Goal: Task Accomplishment & Management: Use online tool/utility

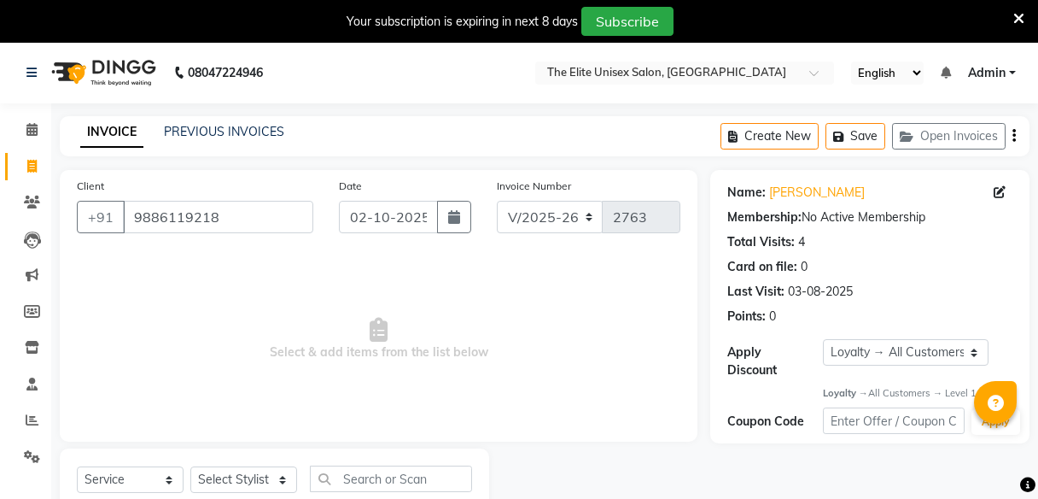
select select "7086"
select select "service"
select select "1: Object"
click at [232, 222] on input "9886119218" at bounding box center [218, 217] width 190 height 32
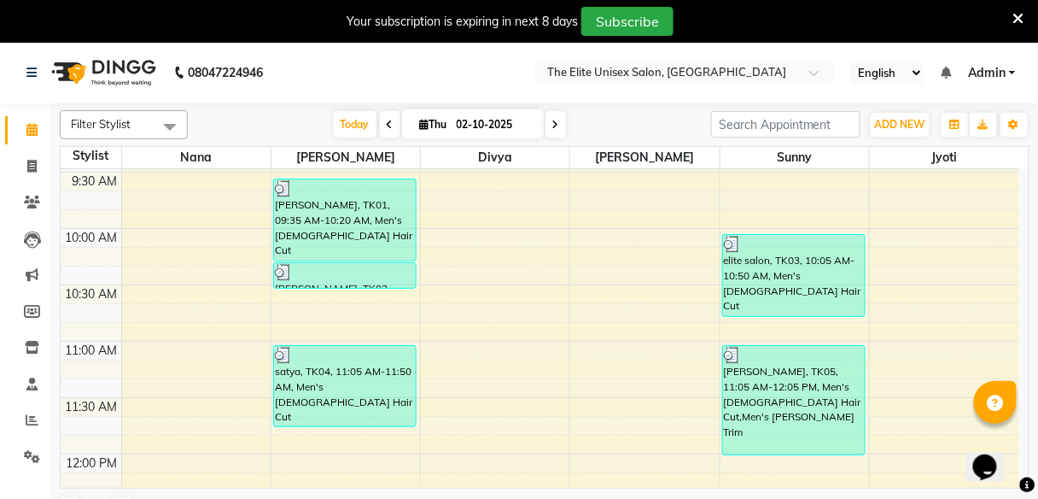
scroll to position [155, 0]
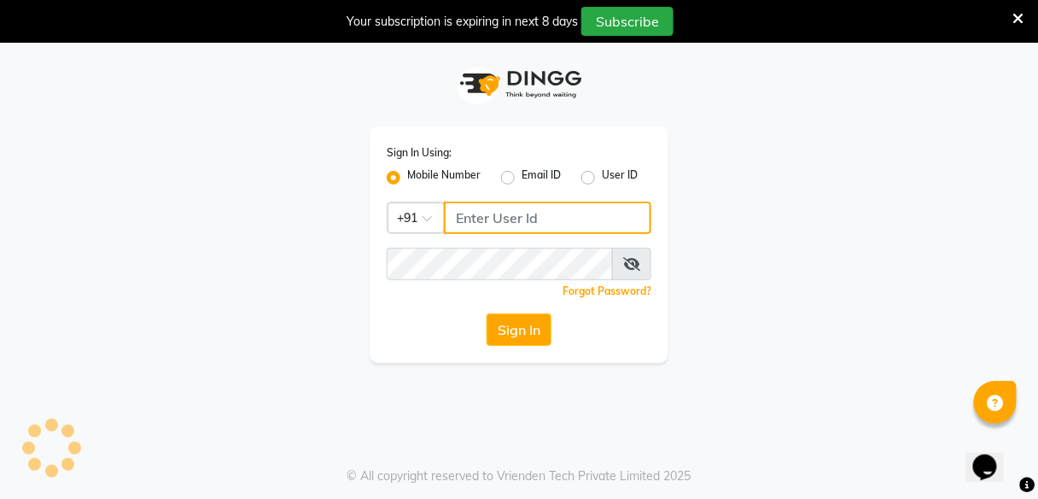
type input "8956544245"
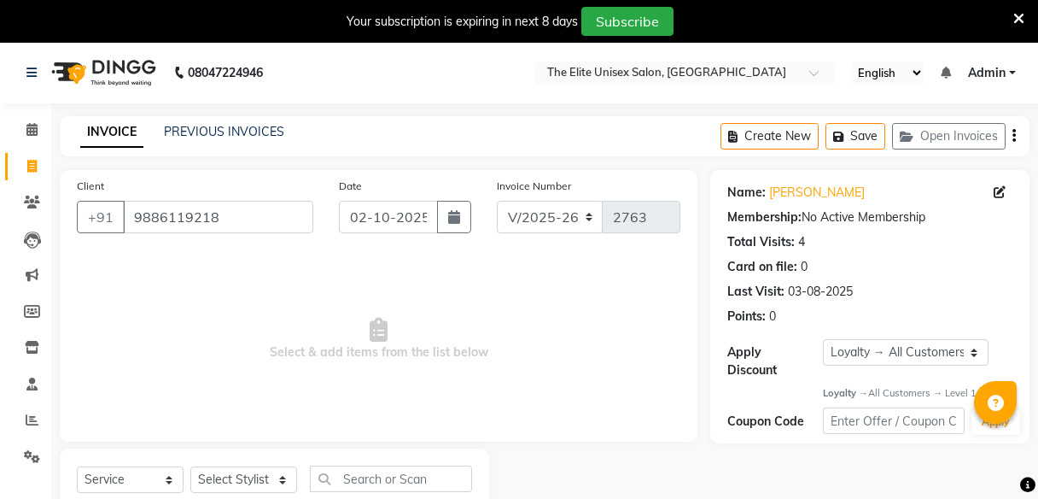
select select "7086"
select select "service"
select select "1: Object"
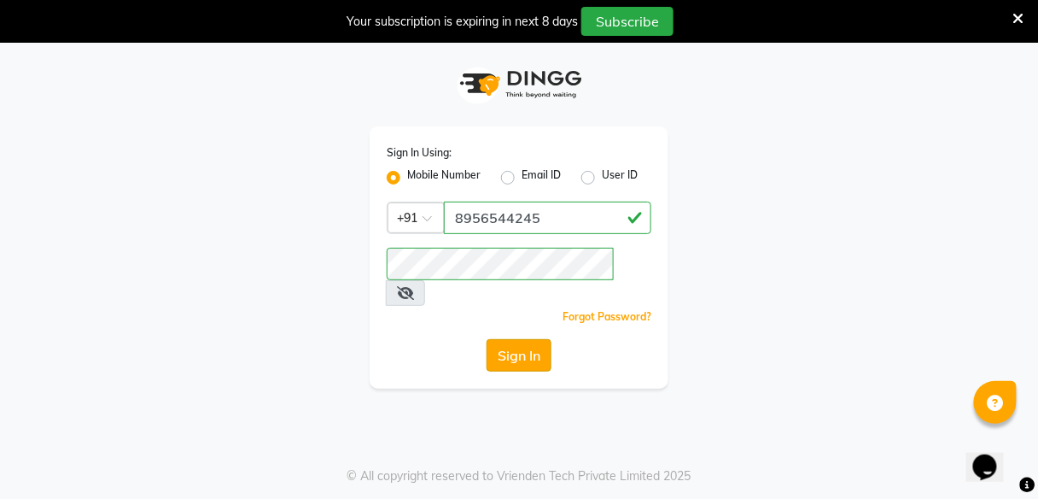
click at [522, 339] on button "Sign In" at bounding box center [519, 355] width 65 height 32
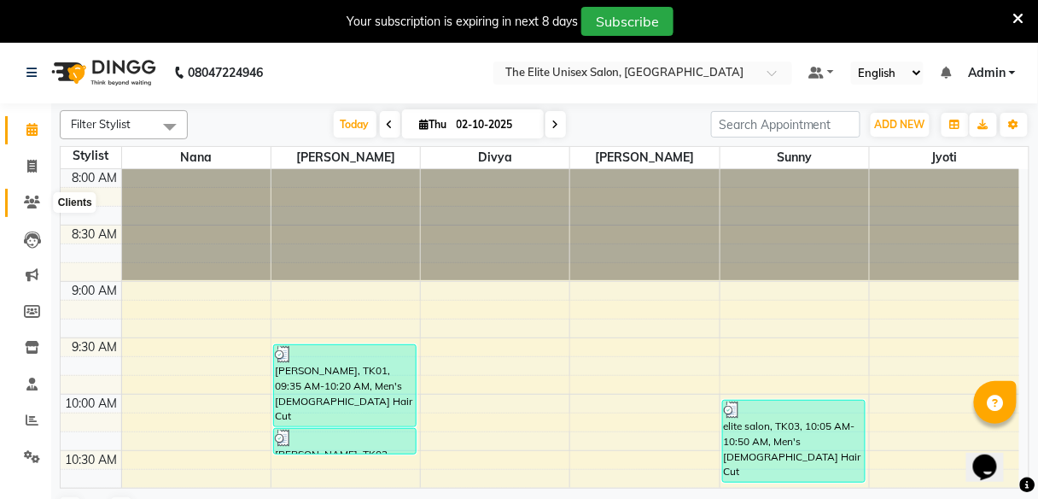
click at [26, 201] on icon at bounding box center [32, 201] width 16 height 13
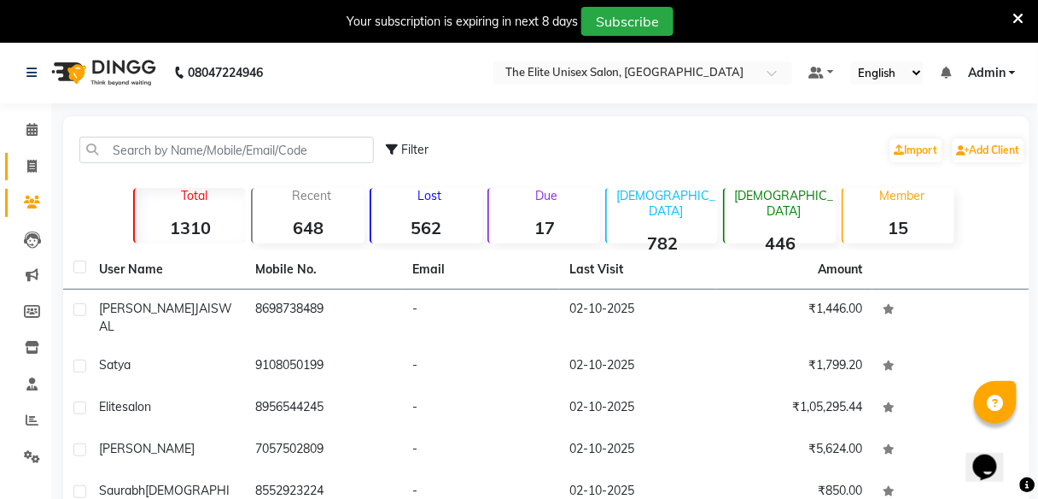
click at [15, 162] on link "Invoice" at bounding box center [25, 167] width 41 height 28
select select "service"
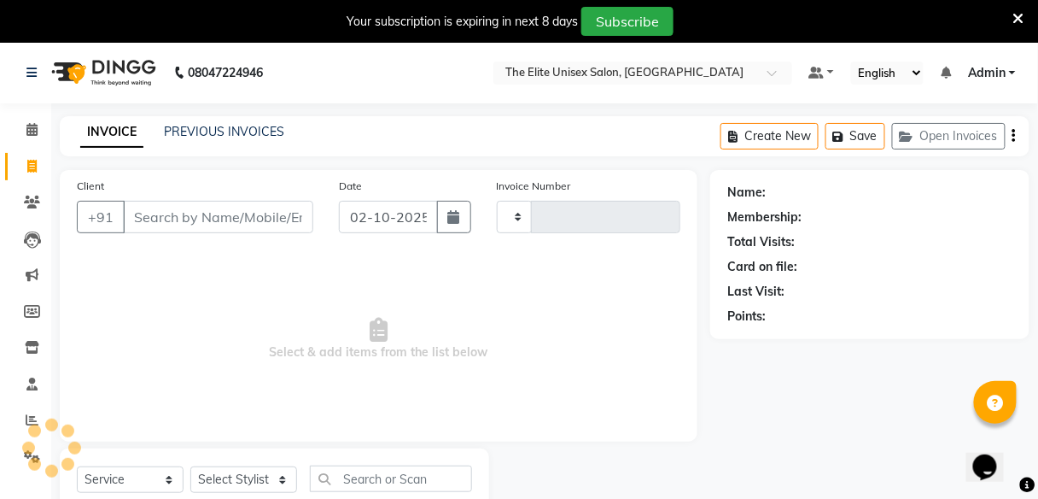
type input "2763"
select select "7086"
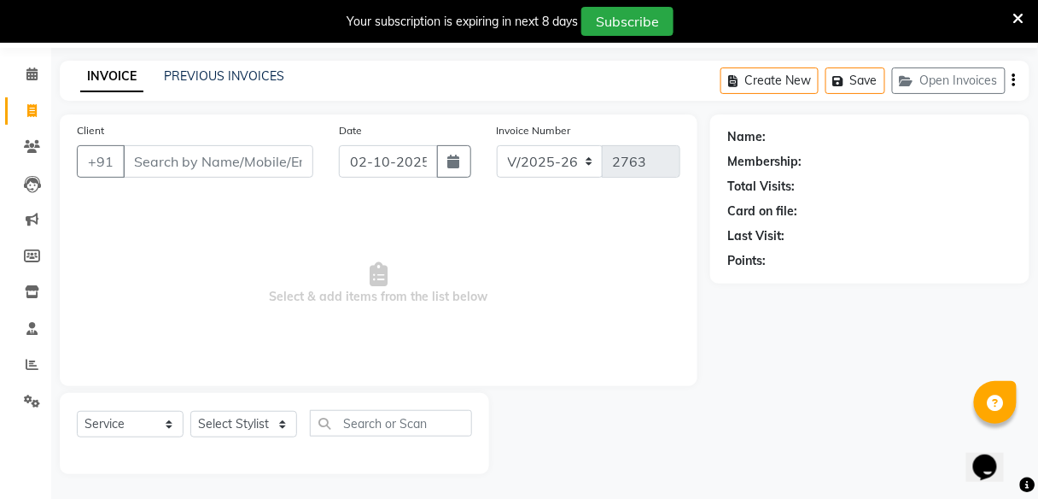
click at [204, 156] on input "Client" at bounding box center [218, 161] width 190 height 32
type input "7"
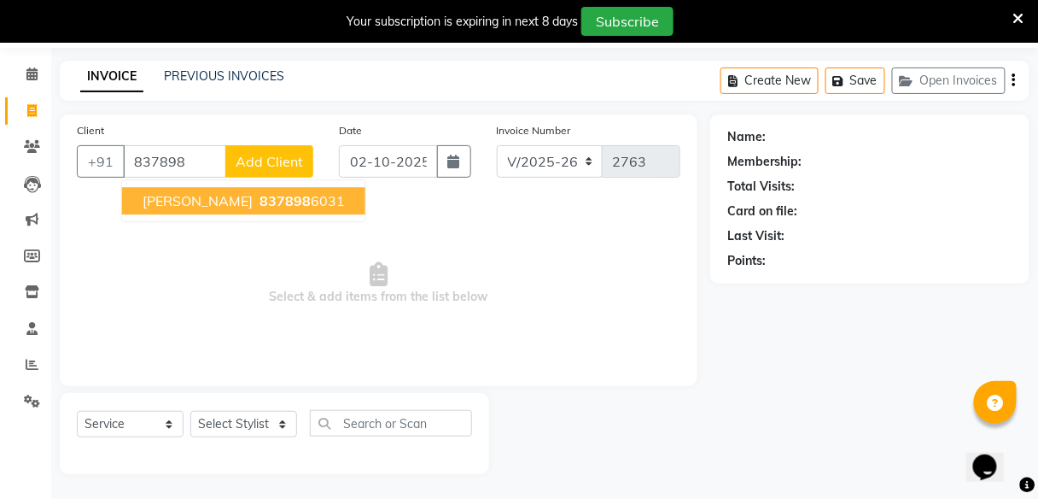
click at [259, 197] on span "837898" at bounding box center [284, 200] width 51 height 17
type input "8378986031"
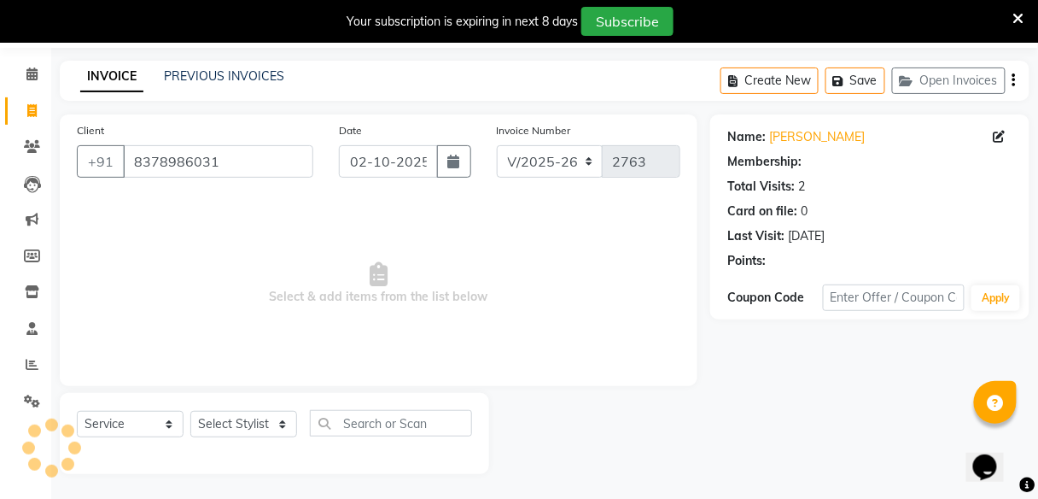
select select "1: Object"
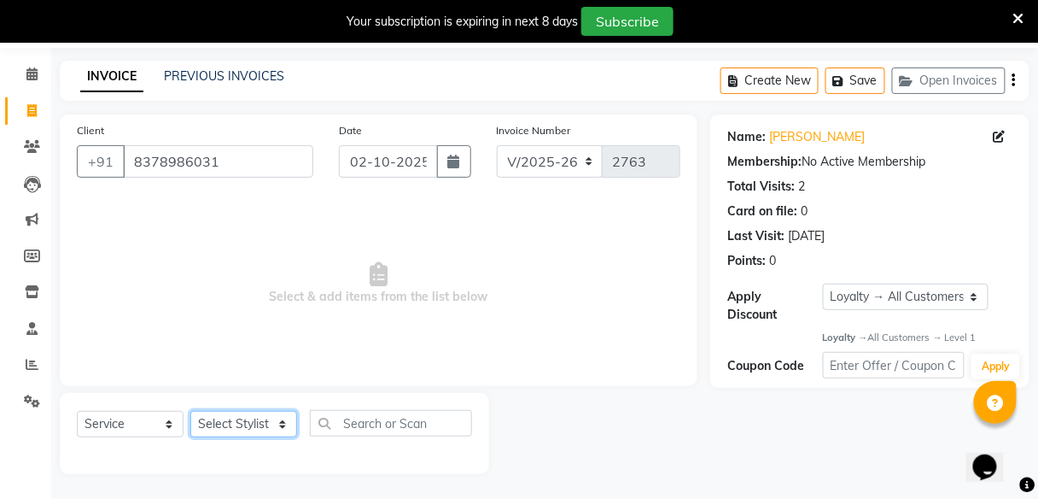
click at [265, 425] on select "Select Stylist [PERSON_NAME] Sunny" at bounding box center [243, 424] width 107 height 26
select select "89801"
click at [190, 411] on select "Select Stylist [PERSON_NAME] Sunny" at bounding box center [243, 424] width 107 height 26
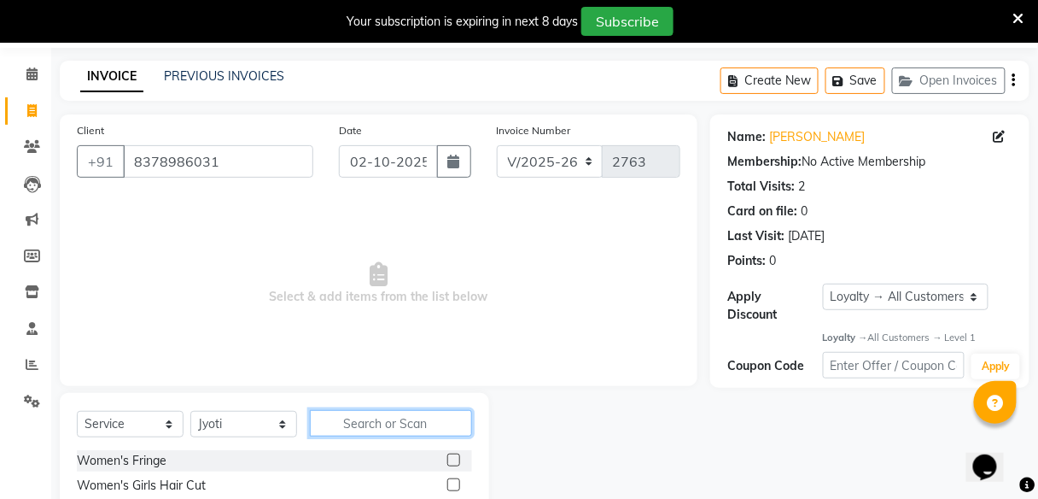
click at [394, 412] on input "text" at bounding box center [391, 423] width 162 height 26
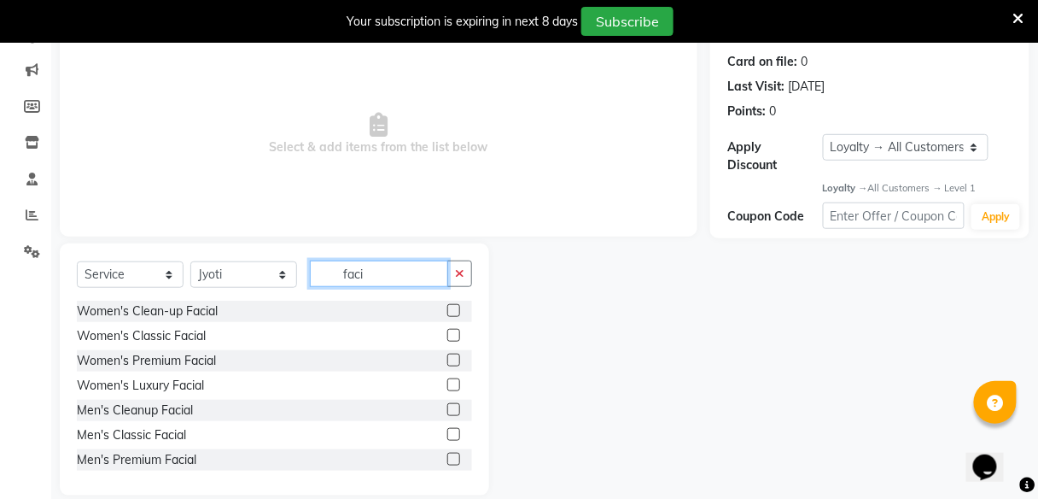
scroll to position [10, 0]
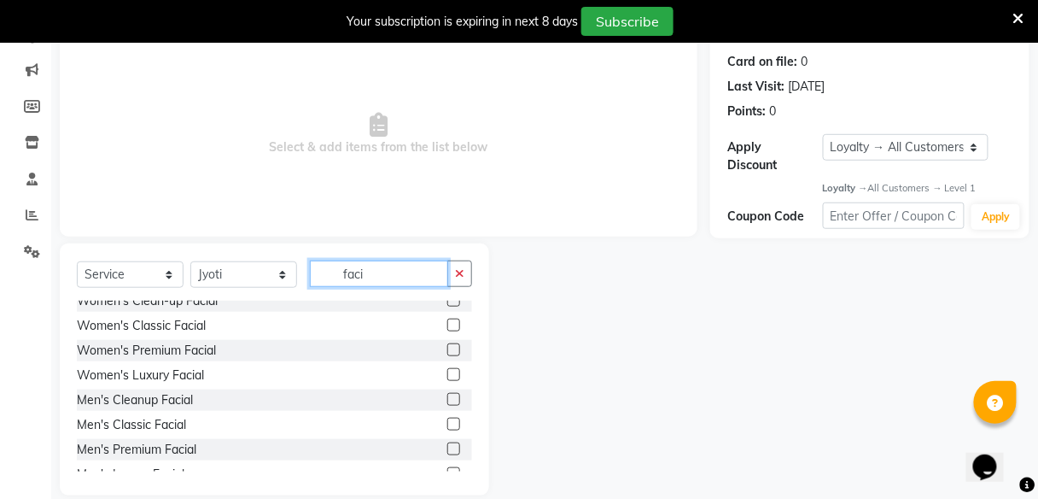
type input "faci"
click at [447, 347] on label at bounding box center [453, 349] width 13 height 13
click at [447, 347] on input "checkbox" at bounding box center [452, 350] width 11 height 11
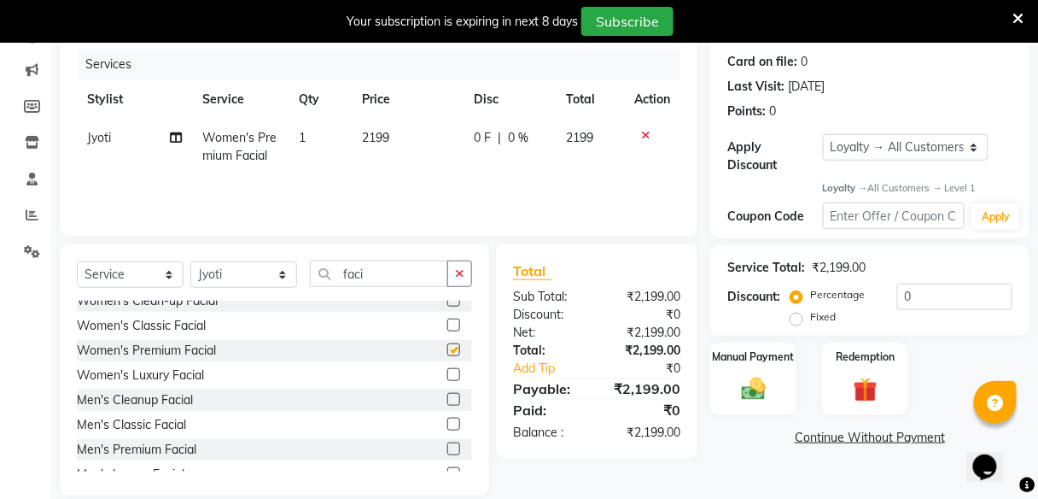
checkbox input "false"
click at [447, 324] on label at bounding box center [453, 324] width 13 height 13
click at [447, 324] on input "checkbox" at bounding box center [452, 325] width 11 height 11
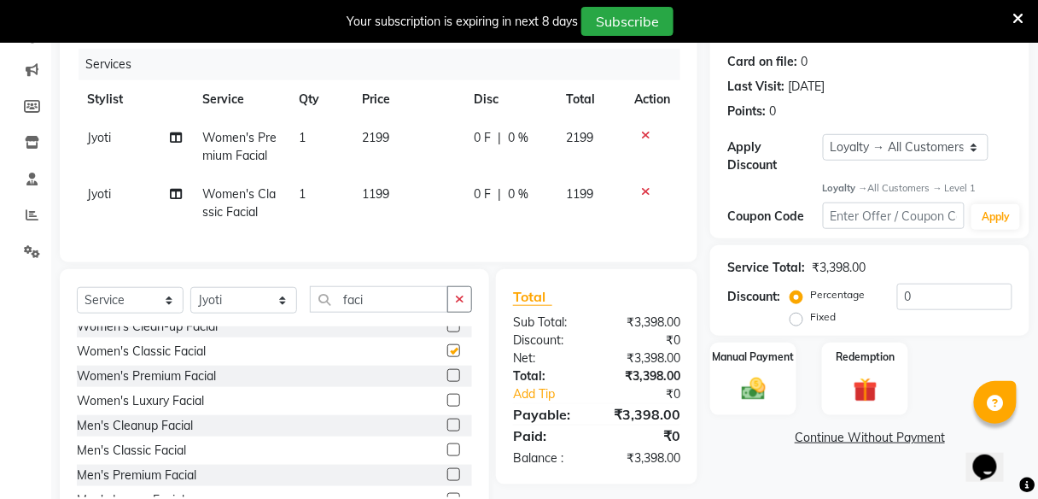
checkbox input "false"
click at [642, 131] on icon at bounding box center [645, 135] width 9 height 12
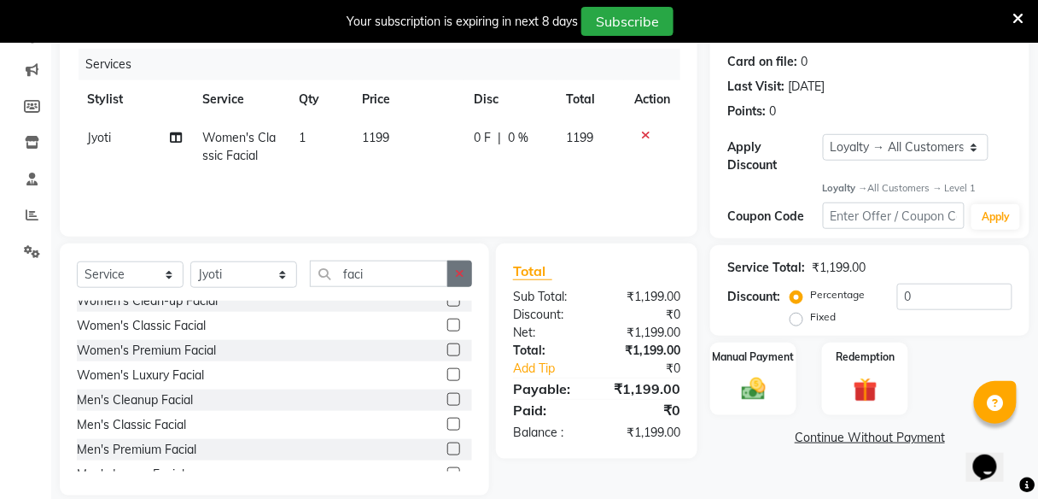
click at [456, 271] on icon "button" at bounding box center [459, 273] width 9 height 12
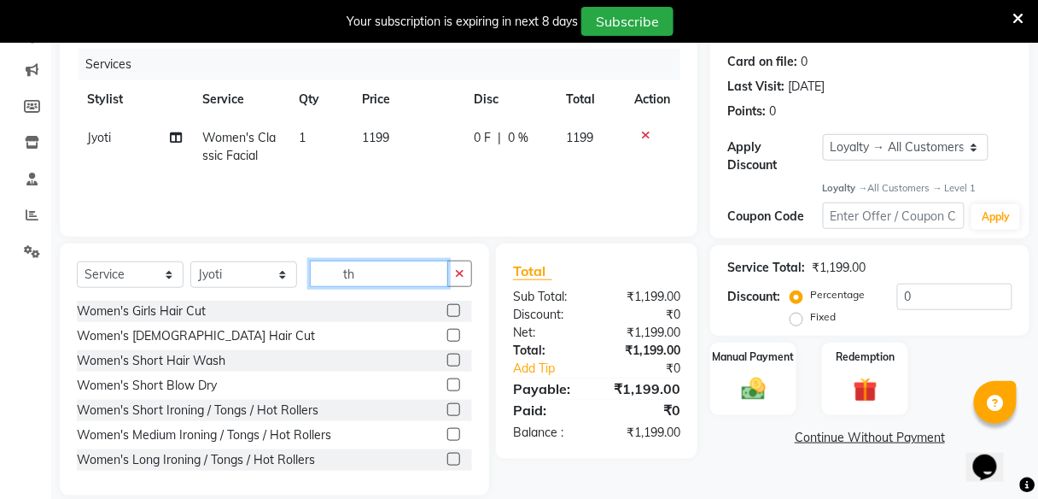
scroll to position [189, 0]
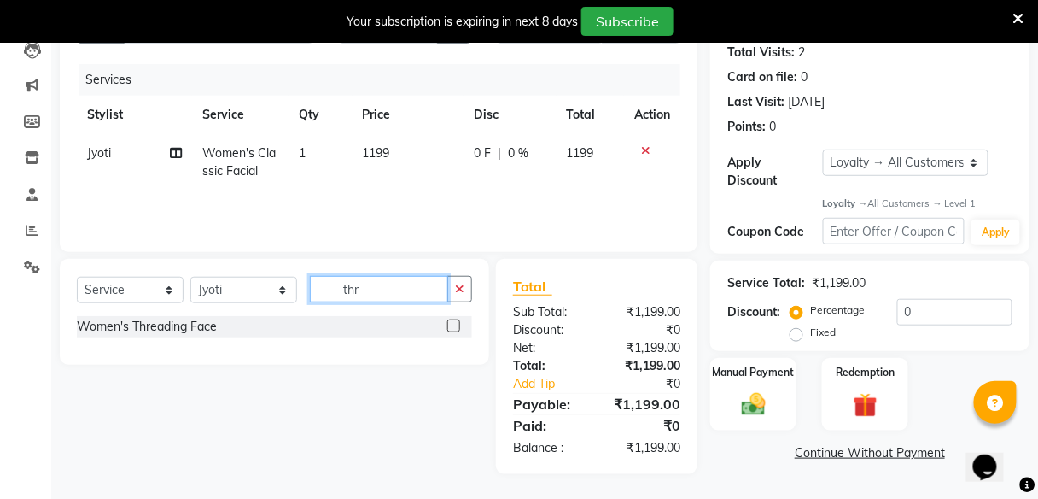
type input "thr"
click at [453, 326] on label at bounding box center [453, 325] width 13 height 13
click at [453, 326] on input "checkbox" at bounding box center [452, 326] width 11 height 11
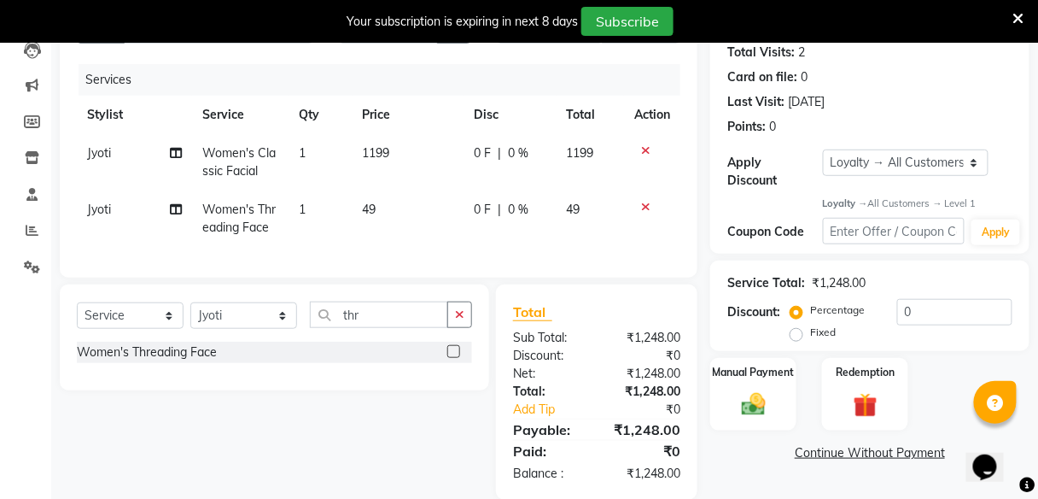
click at [452, 358] on label at bounding box center [453, 351] width 13 height 13
click at [452, 358] on input "checkbox" at bounding box center [452, 352] width 11 height 11
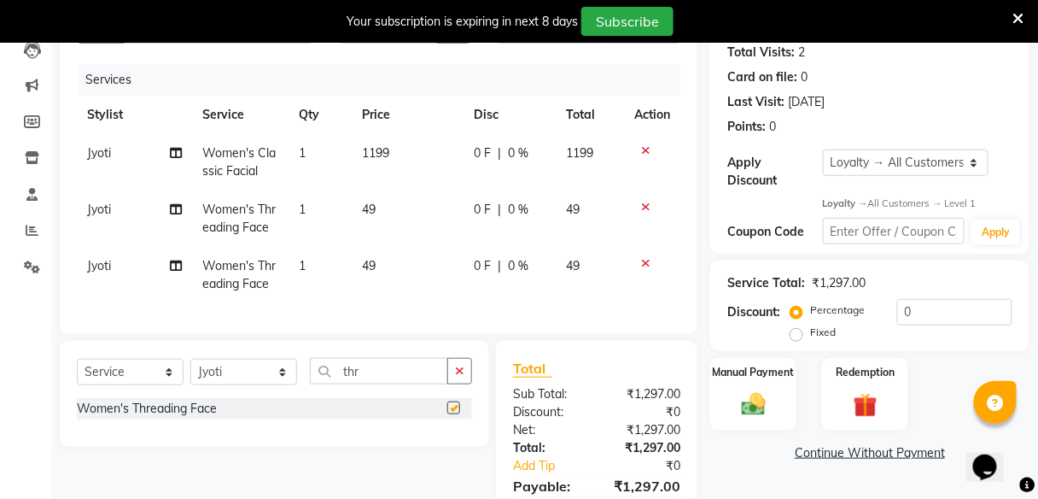
checkbox input "false"
click at [483, 261] on span "0 F" at bounding box center [482, 266] width 17 height 18
select select "89801"
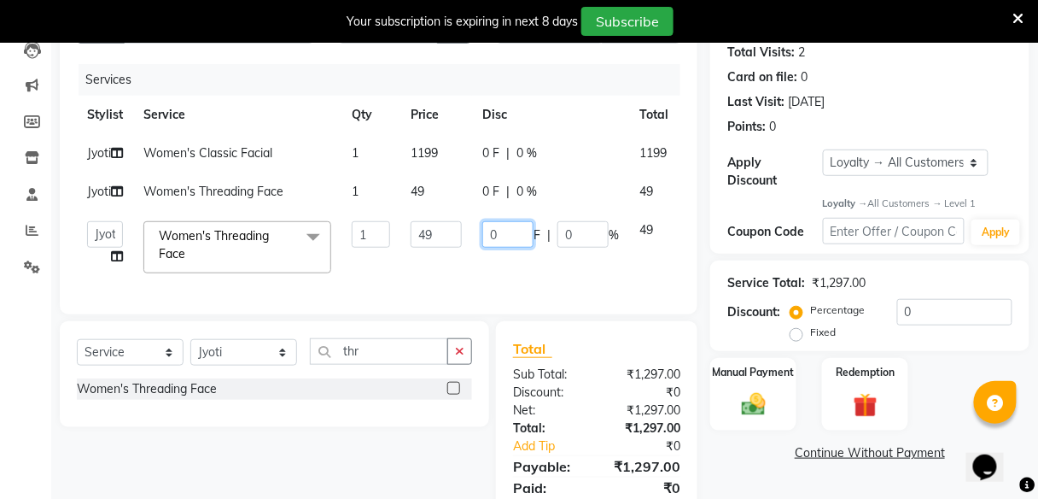
click at [512, 248] on input "0" at bounding box center [507, 234] width 51 height 26
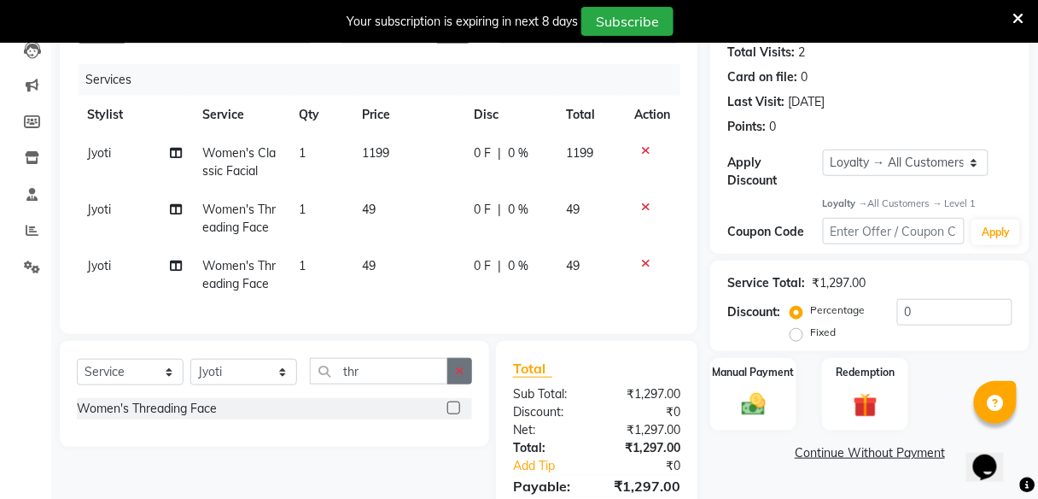
click at [463, 384] on button "button" at bounding box center [459, 371] width 25 height 26
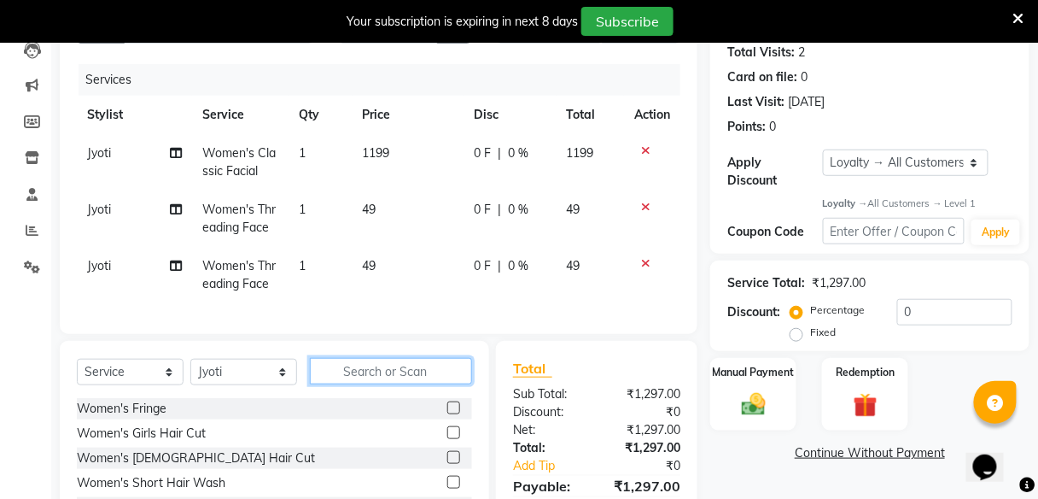
click at [434, 381] on input "text" at bounding box center [391, 371] width 162 height 26
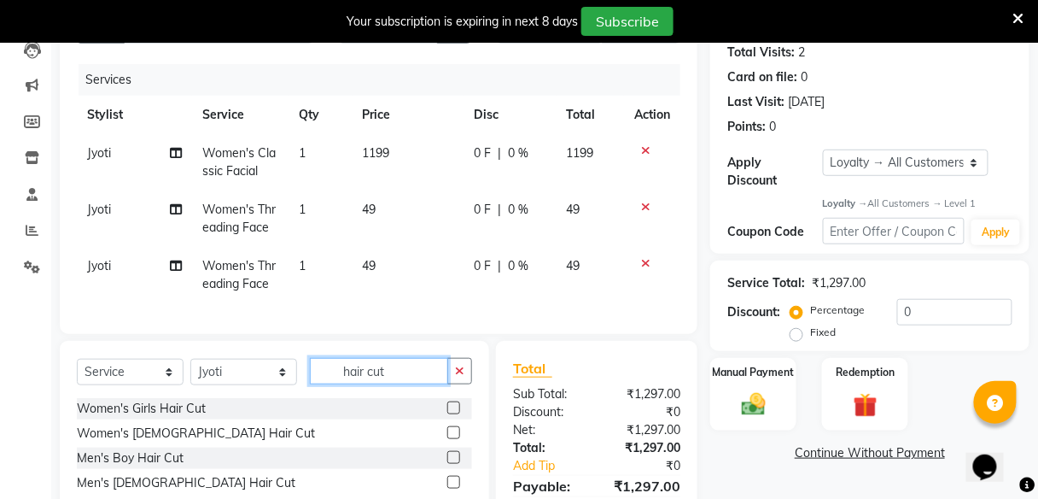
scroll to position [282, 0]
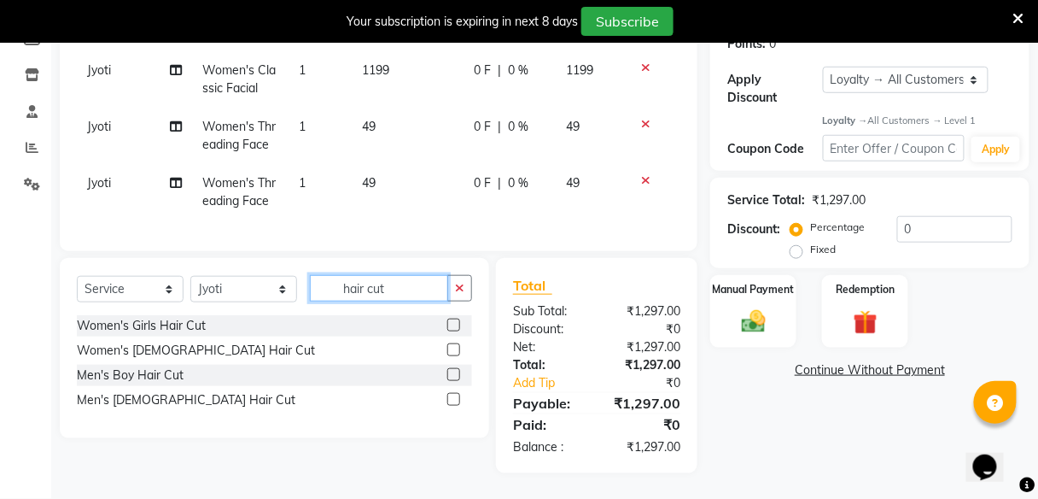
type input "hair cut"
click at [455, 346] on label at bounding box center [453, 349] width 13 height 13
click at [455, 346] on input "checkbox" at bounding box center [452, 350] width 11 height 11
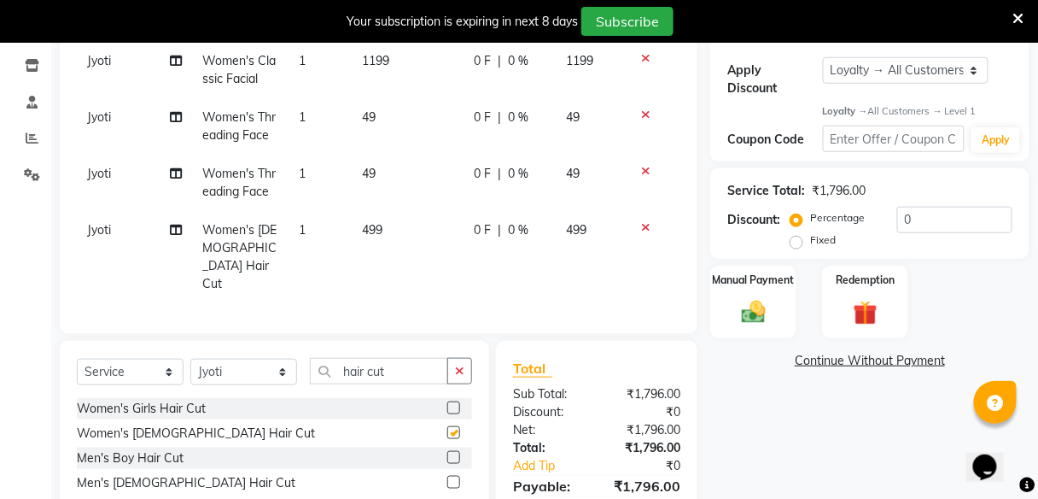
checkbox input "false"
click at [104, 226] on span "Jyoti" at bounding box center [99, 229] width 24 height 15
select select "89801"
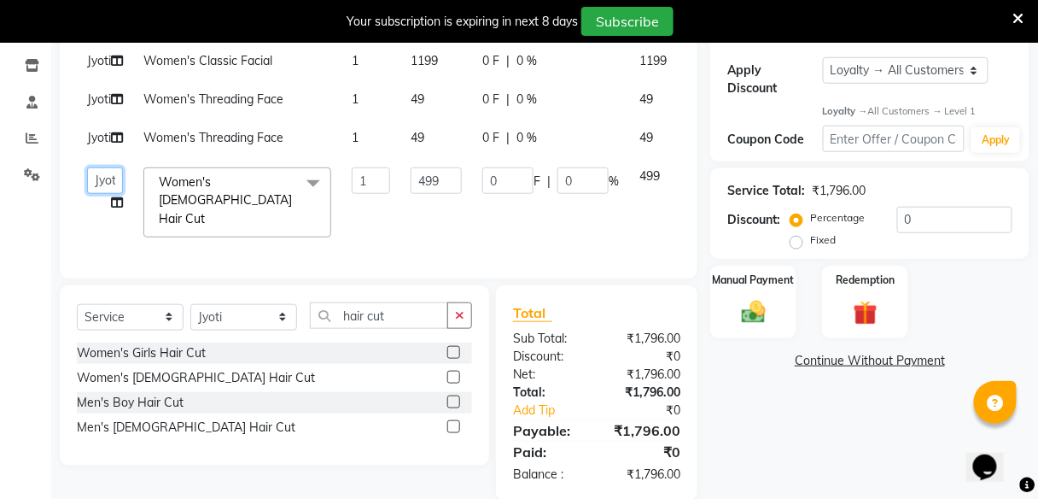
click at [104, 194] on select "[PERSON_NAME] [PERSON_NAME]" at bounding box center [105, 180] width 36 height 26
select select "59551"
click at [810, 244] on label "Fixed" at bounding box center [823, 239] width 26 height 15
click at [797, 244] on input "Fixed" at bounding box center [800, 240] width 12 height 12
radio input "true"
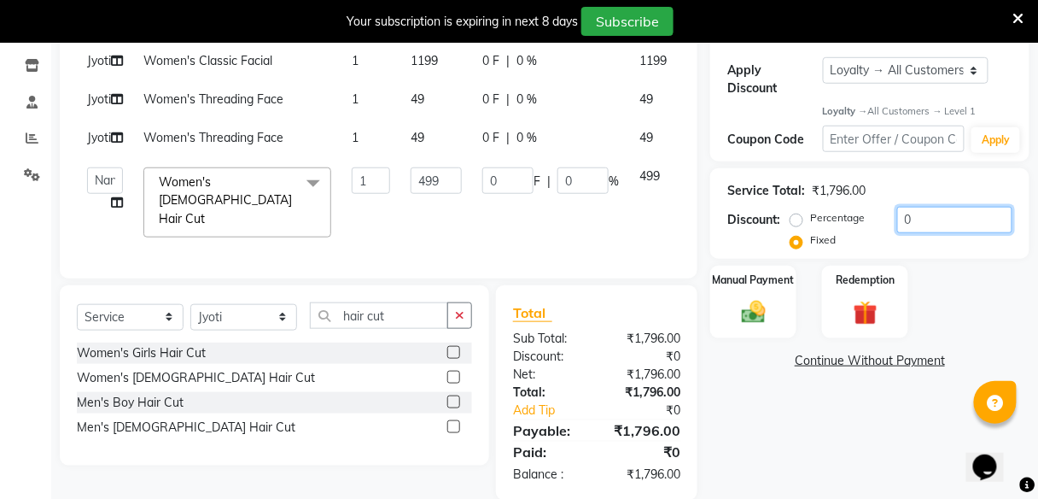
click at [928, 219] on input "0" at bounding box center [954, 220] width 115 height 26
type input "2"
type input "0.56"
type input "0.11"
type input "20"
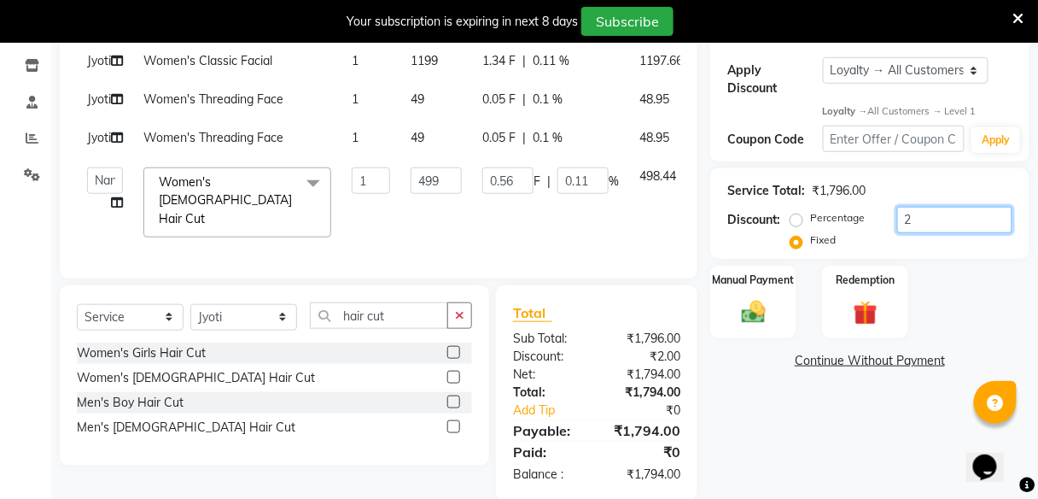
type input "5.56"
type input "1.11"
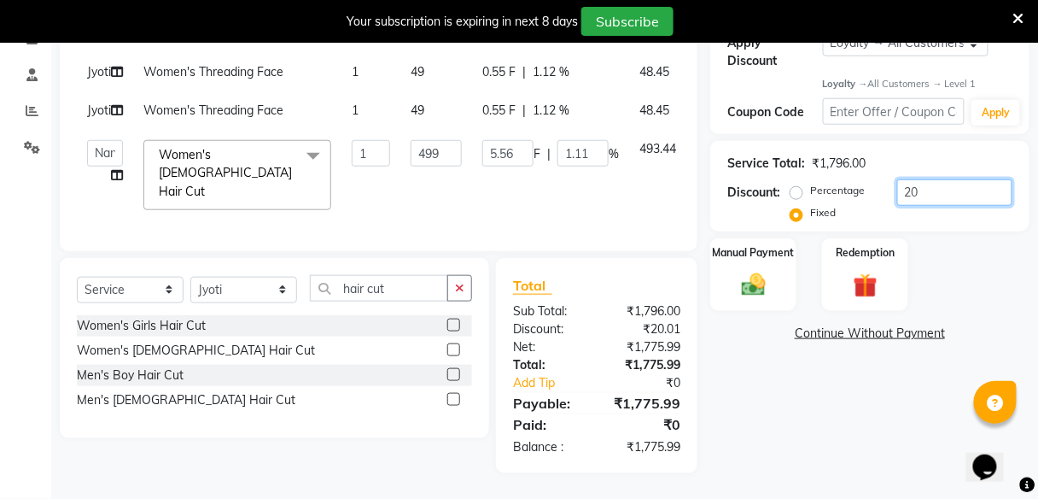
type input "20"
click at [812, 402] on div "Name: [PERSON_NAME] Membership: No Active Membership Total Visits: 2 Card on fi…" at bounding box center [876, 167] width 332 height 612
click at [810, 183] on label "Percentage" at bounding box center [837, 190] width 55 height 15
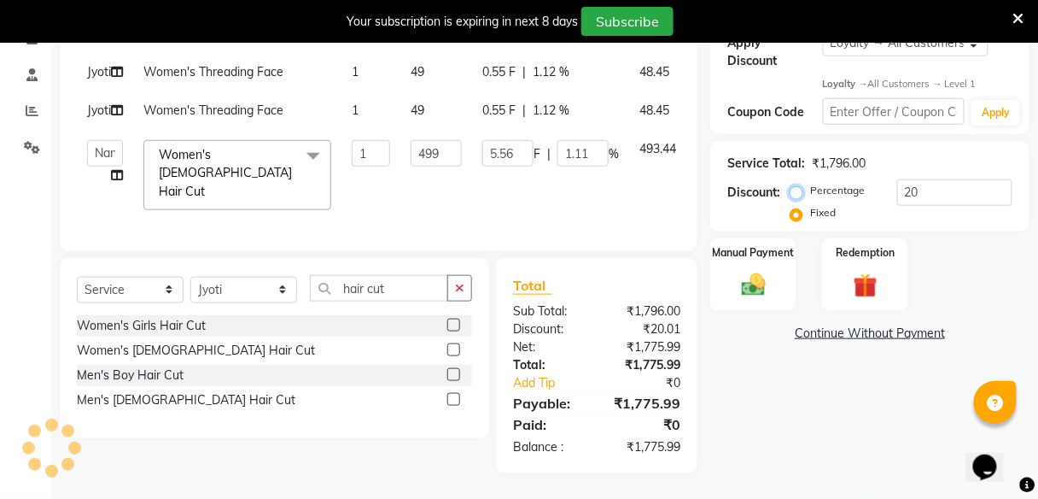
click at [796, 184] on input "Percentage" at bounding box center [800, 190] width 12 height 12
radio input "true"
type input "99.8"
type input "20"
click at [747, 398] on div "Name: [PERSON_NAME] Membership: No Active Membership Total Visits: 2 Card on fi…" at bounding box center [876, 167] width 332 height 612
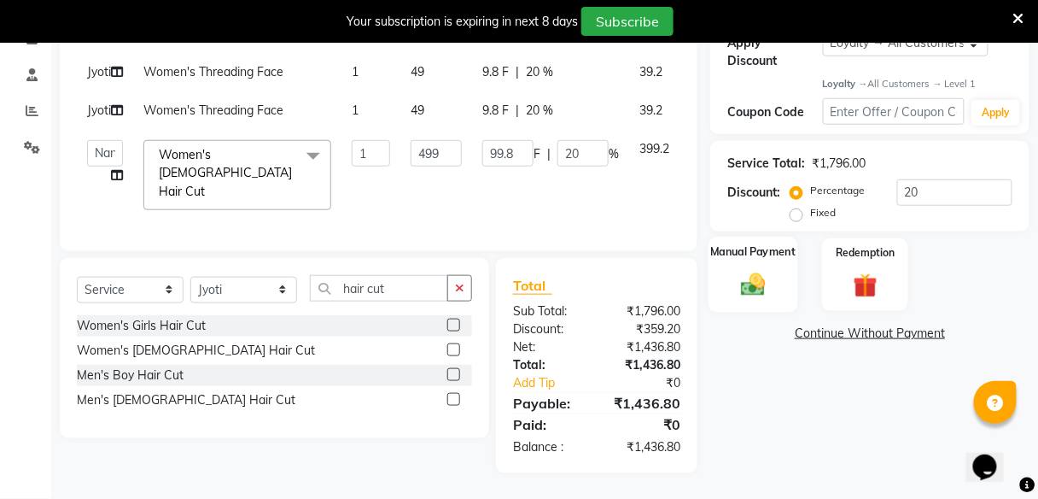
click at [777, 250] on div "Manual Payment" at bounding box center [753, 274] width 90 height 75
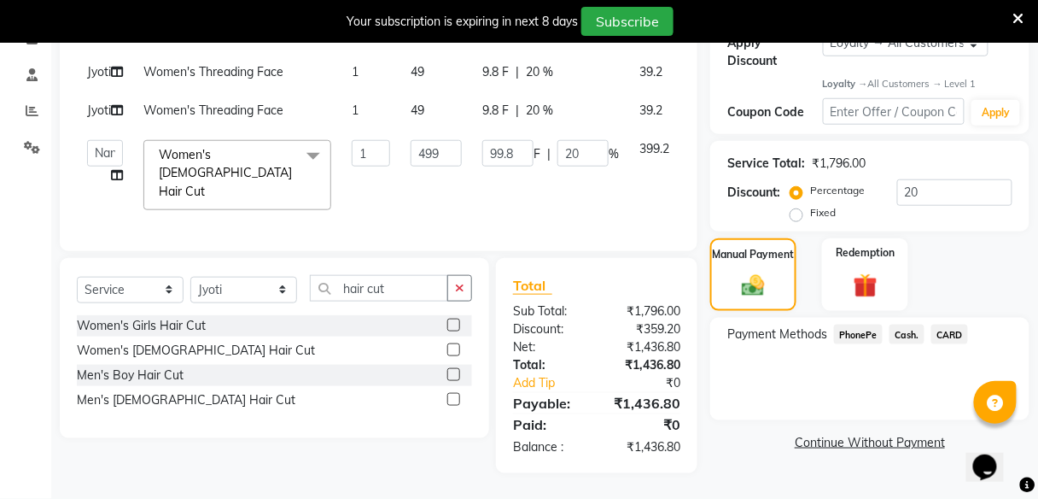
click at [895, 324] on span "Cash." at bounding box center [906, 334] width 35 height 20
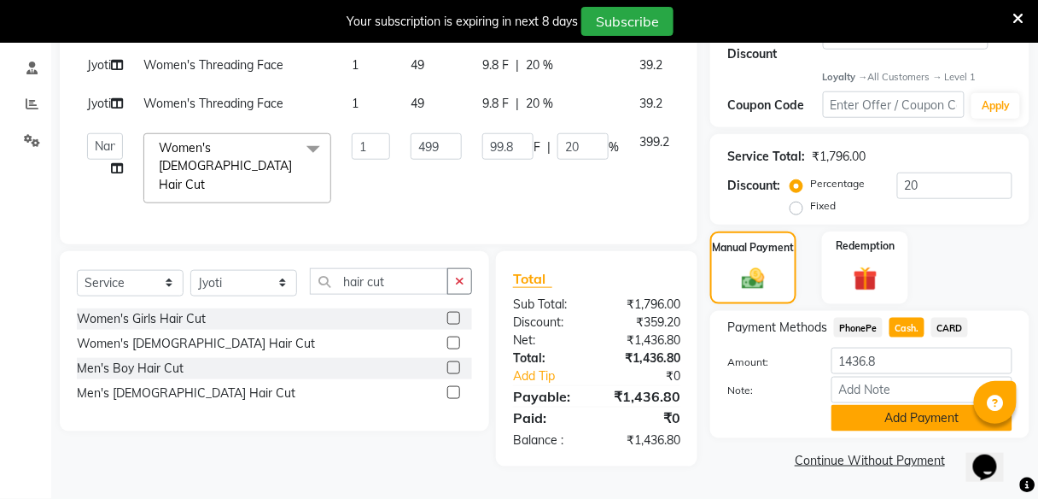
click at [924, 405] on button "Add Payment" at bounding box center [921, 418] width 181 height 26
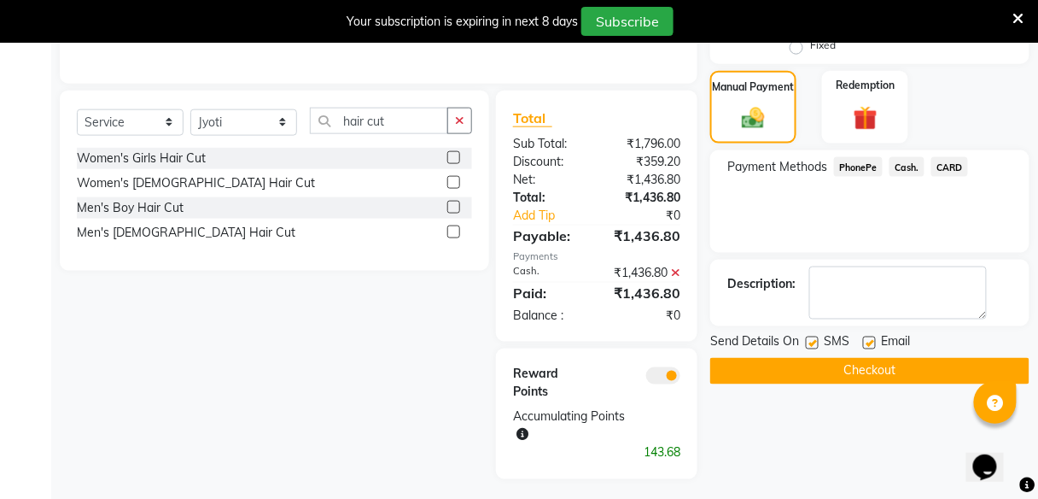
scroll to position [506, 0]
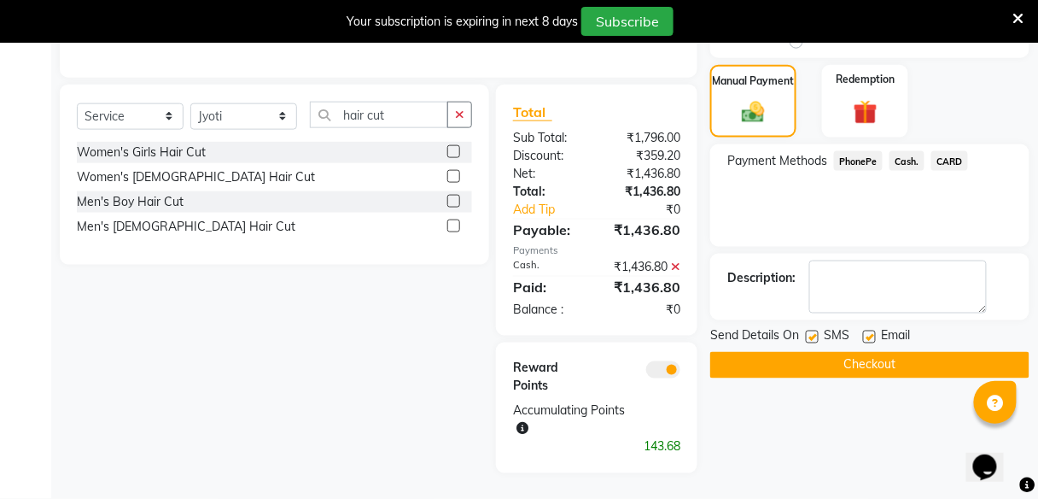
click at [921, 352] on button "Checkout" at bounding box center [869, 365] width 319 height 26
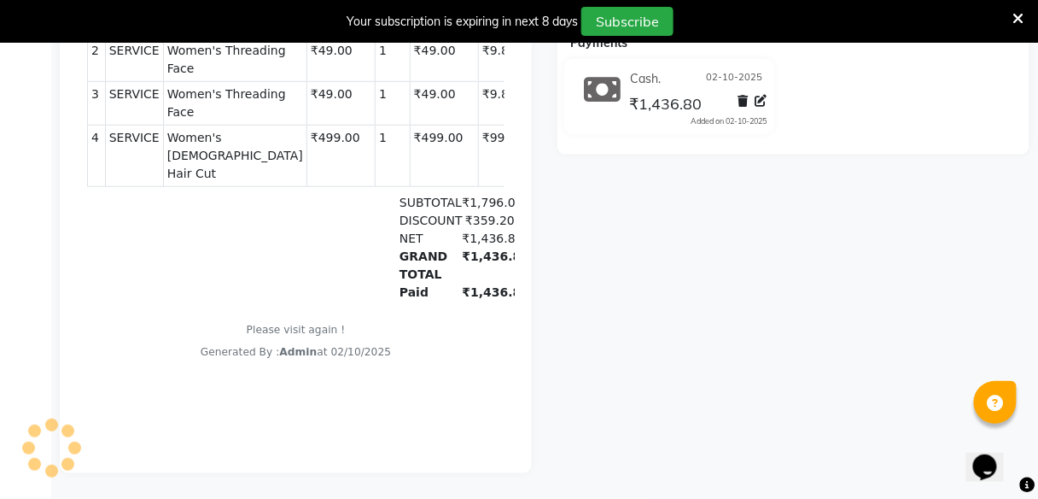
scroll to position [42, 0]
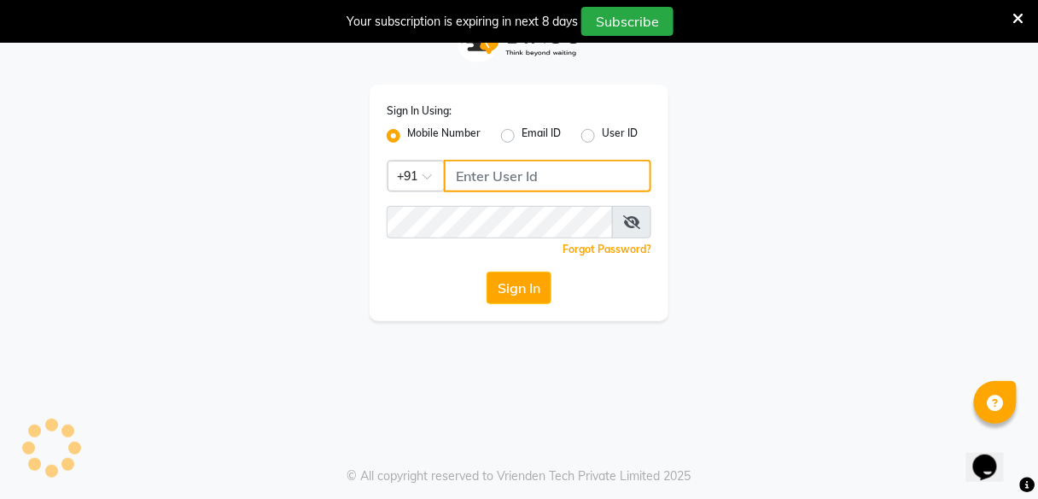
type input "8956544245"
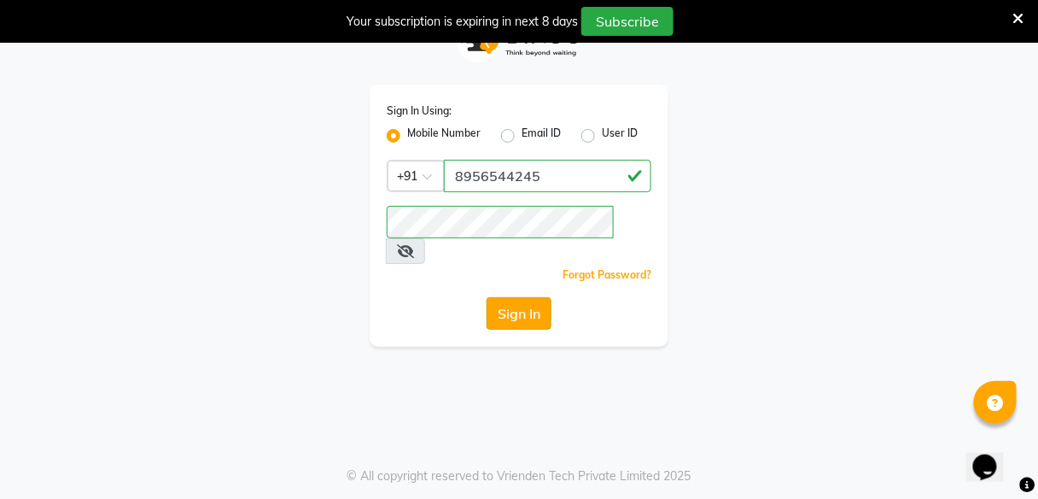
click at [510, 301] on button "Sign In" at bounding box center [519, 313] width 65 height 32
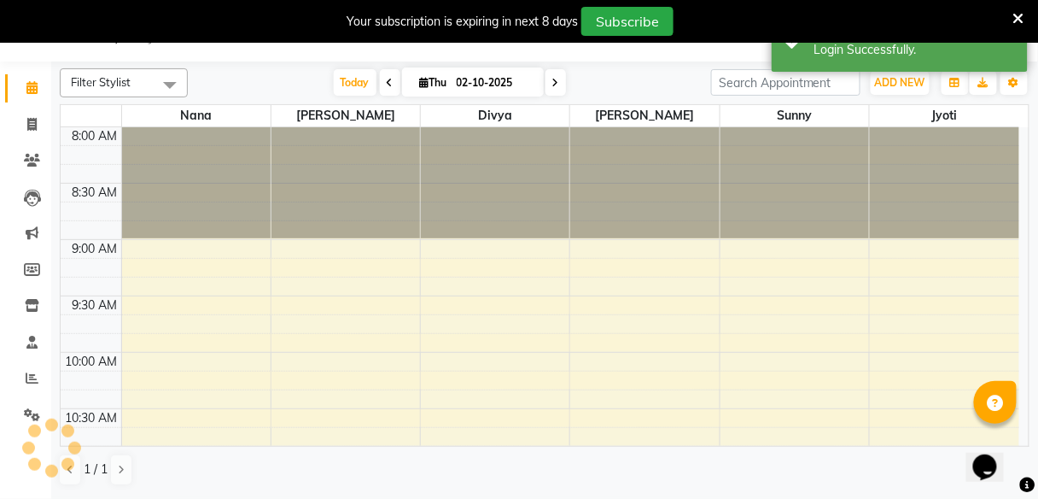
select select "en"
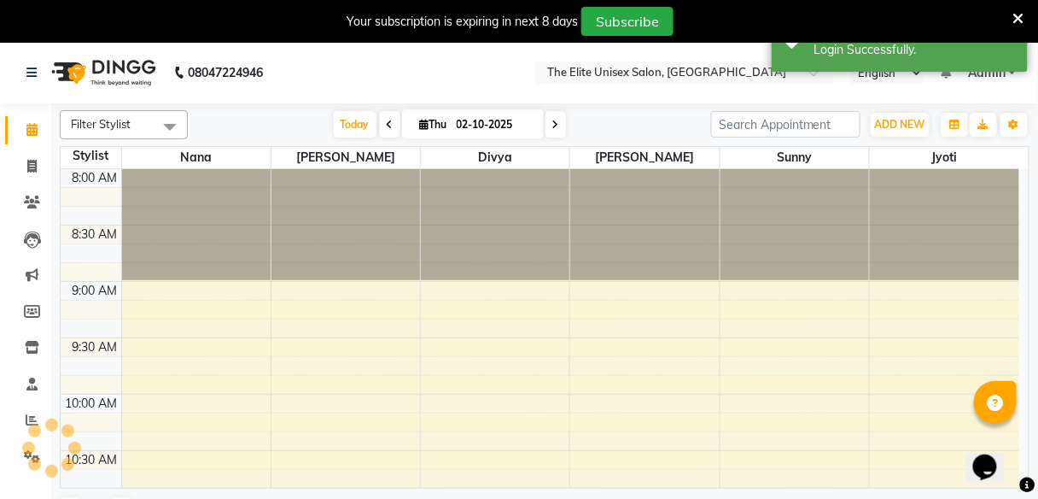
scroll to position [777, 0]
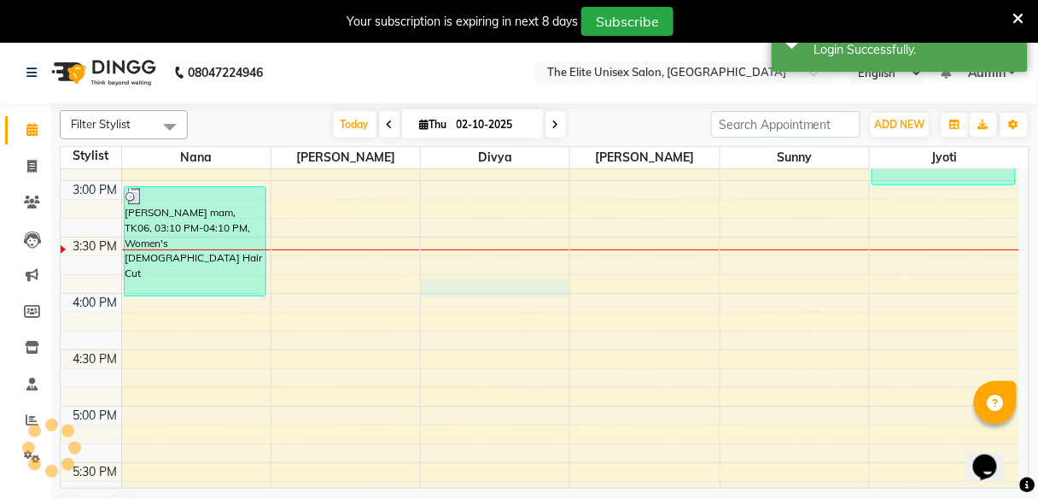
click at [526, 283] on div "8:00 AM 8:30 AM 9:00 AM 9:30 AM 10:00 AM 10:30 AM 11:00 AM 11:30 AM 12:00 PM 12…" at bounding box center [540, 124] width 959 height 1464
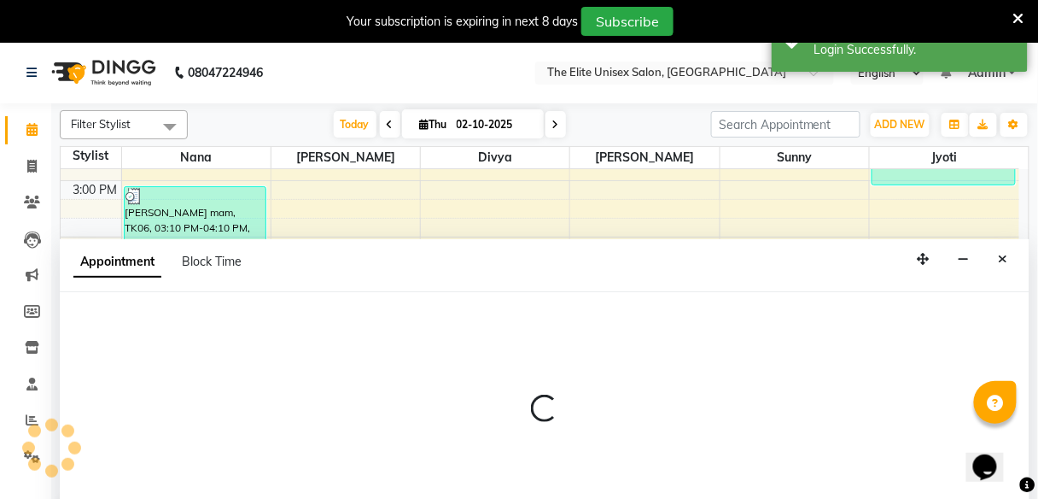
scroll to position [42, 0]
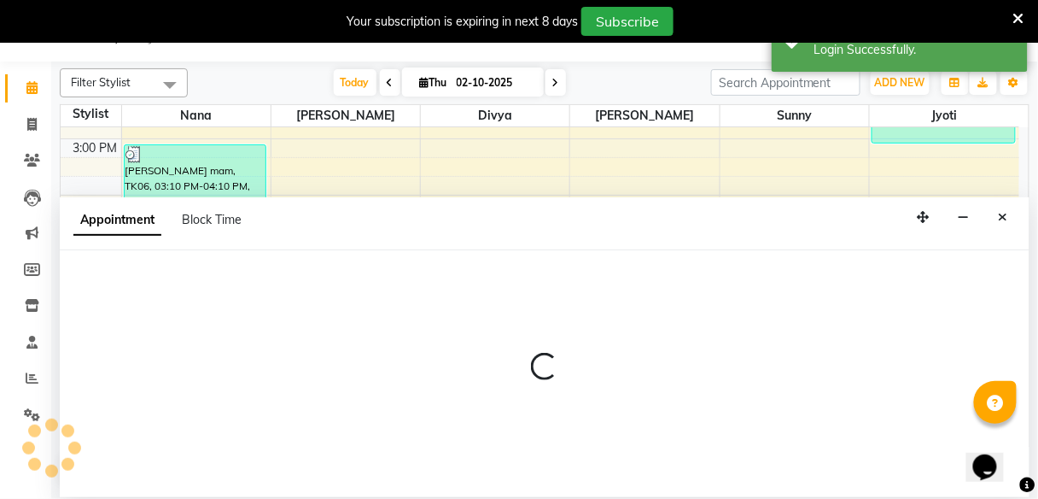
select select "59555"
select select "960"
select select "tentative"
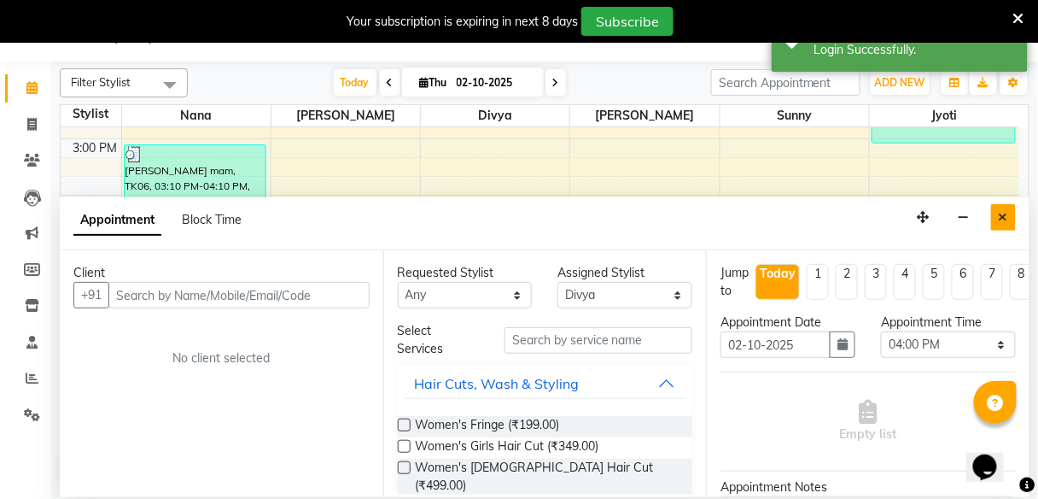
click at [1009, 208] on button "Close" at bounding box center [1003, 217] width 25 height 26
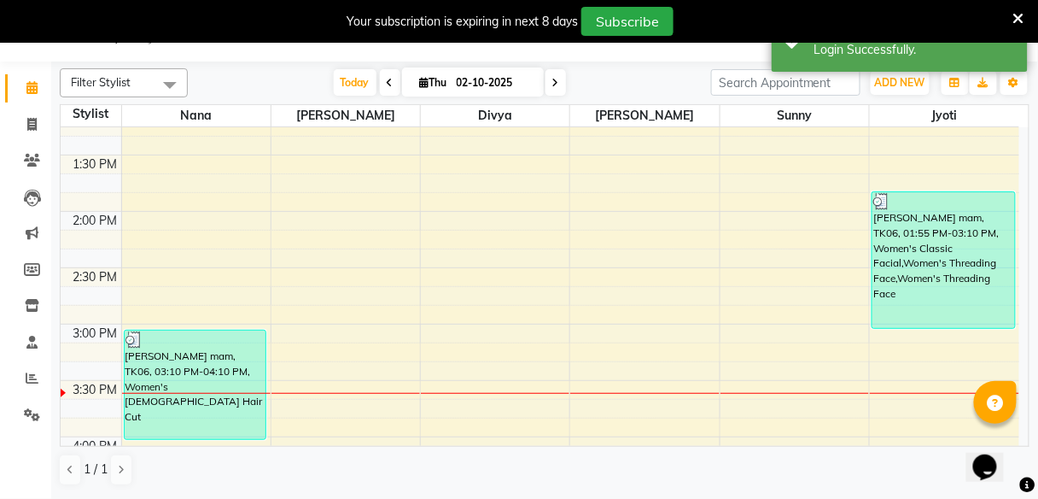
scroll to position [591, 0]
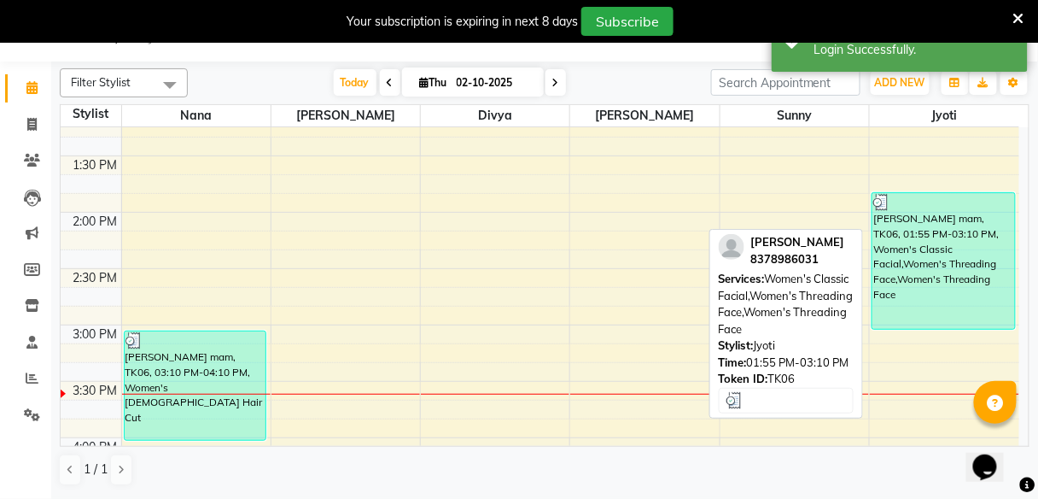
click at [931, 236] on div "[PERSON_NAME] mam, TK06, 01:55 PM-03:10 PM, Women's Classic Facial,Women's Thre…" at bounding box center [943, 261] width 143 height 136
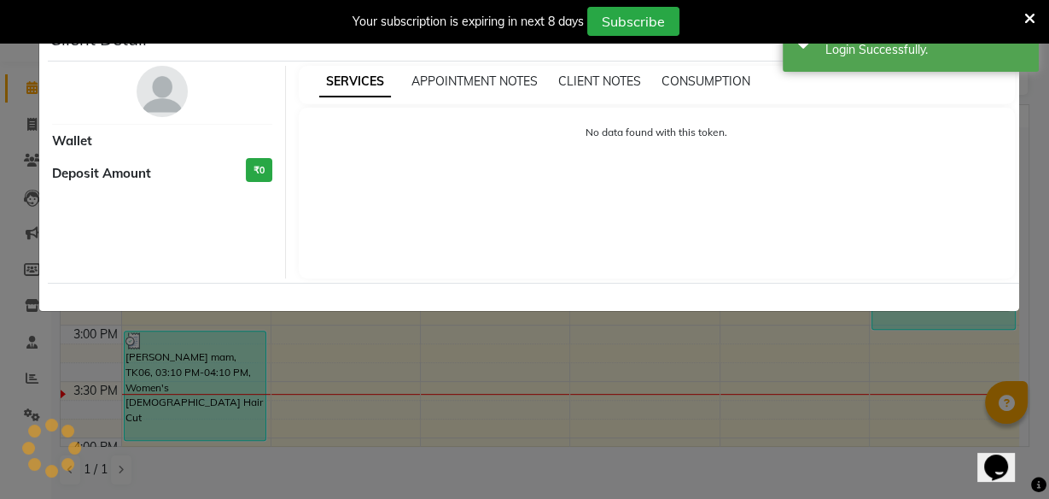
select select "3"
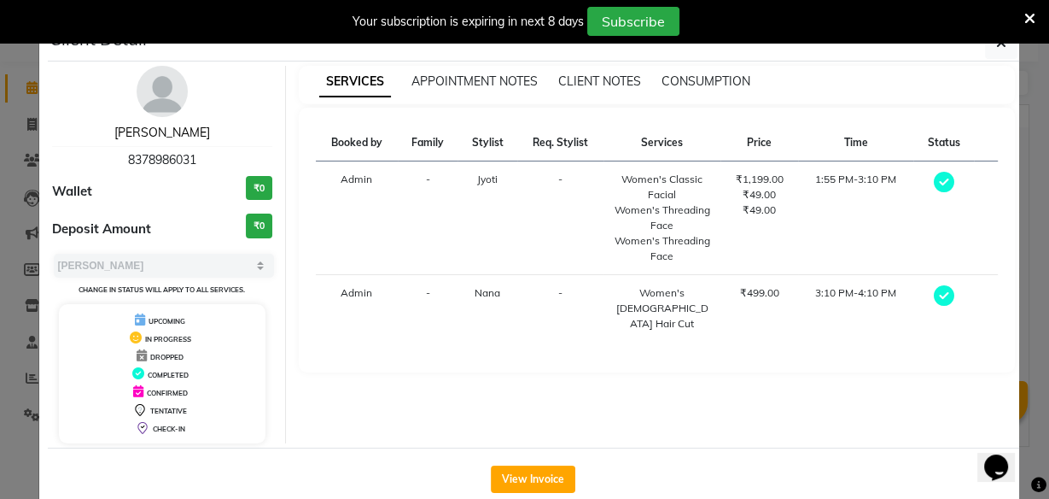
click at [162, 125] on link "[PERSON_NAME]" at bounding box center [162, 132] width 96 height 15
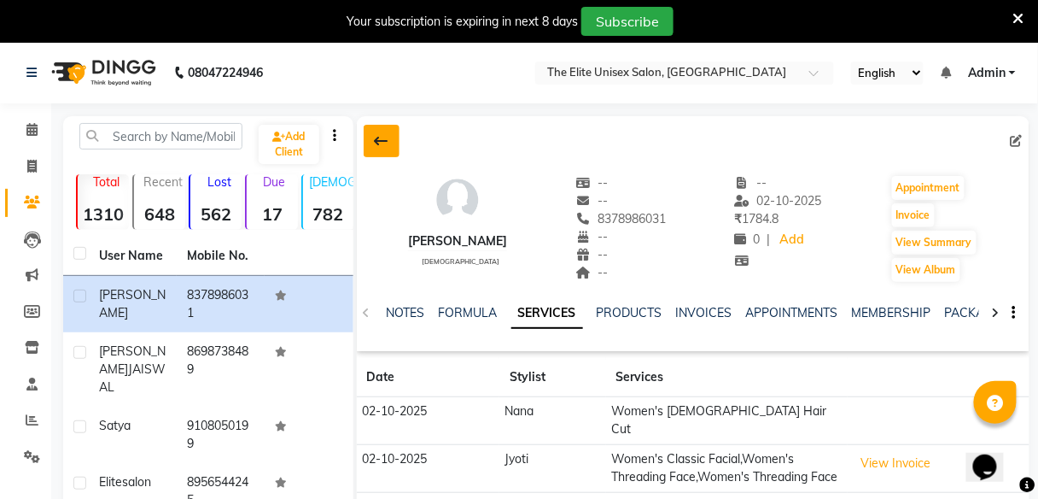
click at [373, 136] on button at bounding box center [382, 141] width 36 height 32
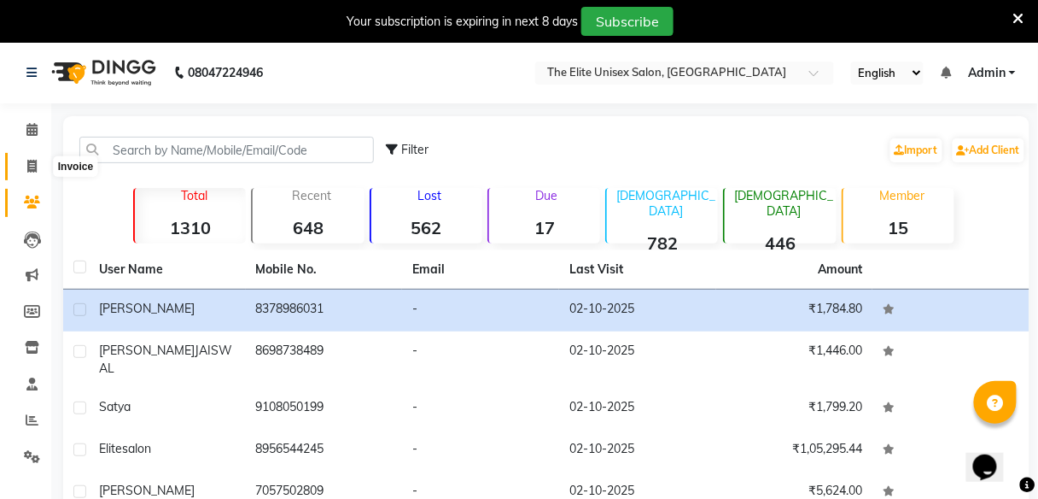
click at [27, 171] on icon at bounding box center [31, 166] width 9 height 13
select select "7086"
select select "service"
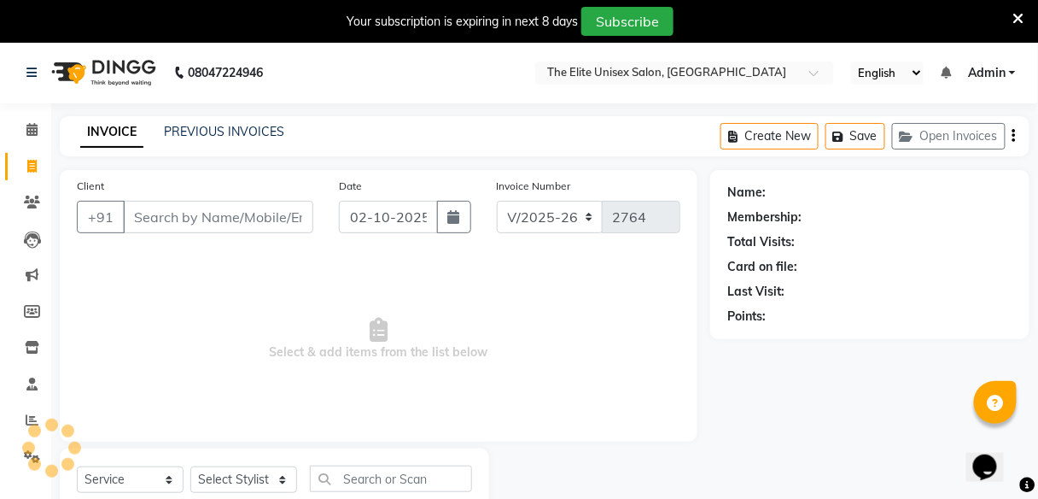
scroll to position [55, 0]
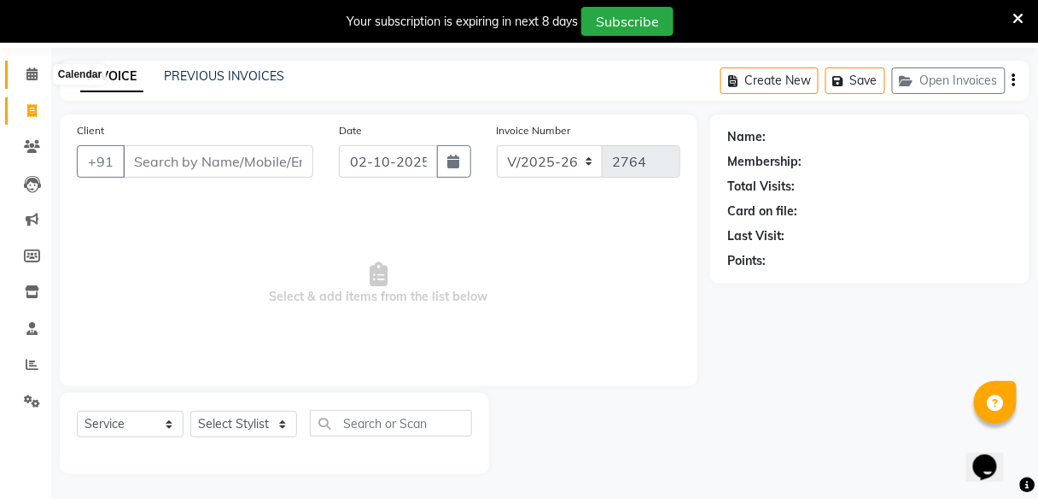
click at [30, 74] on icon at bounding box center [31, 73] width 11 height 13
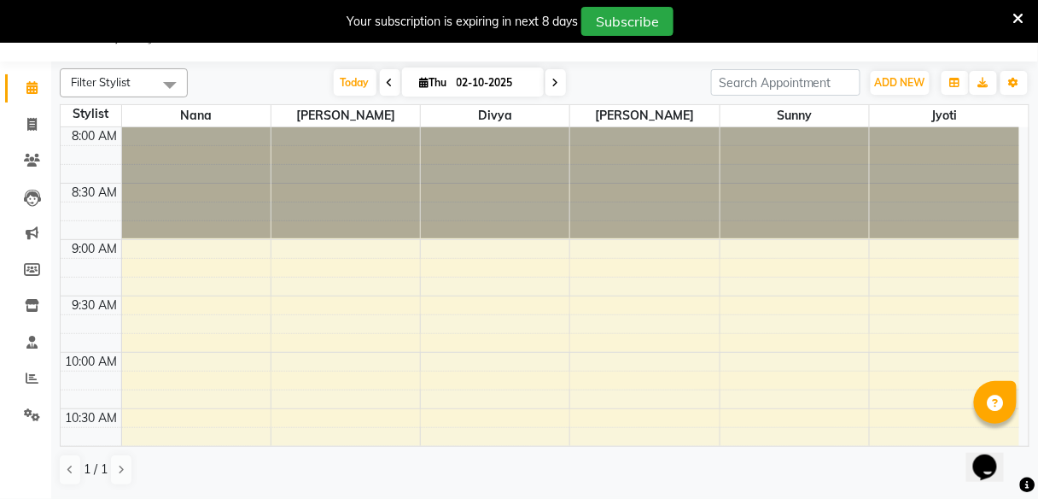
scroll to position [42, 0]
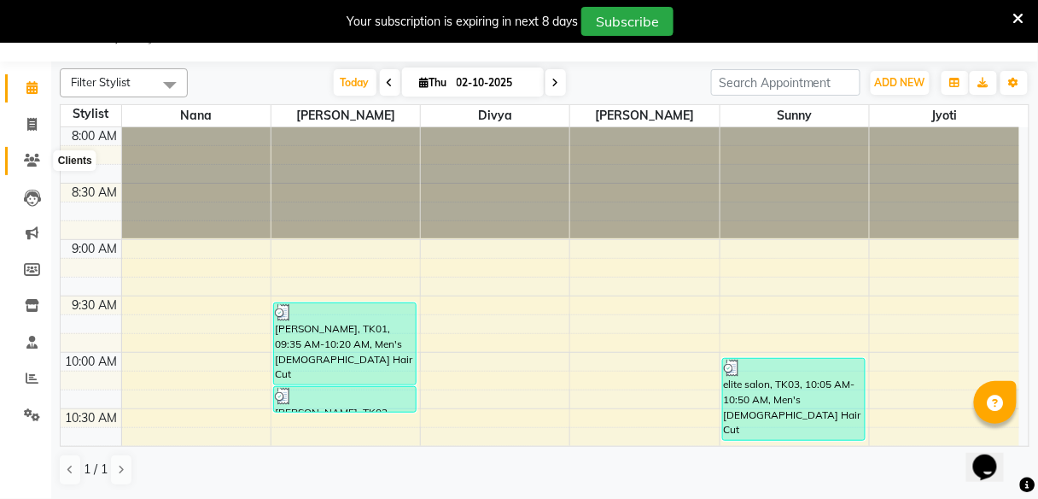
click at [31, 155] on icon at bounding box center [32, 160] width 16 height 13
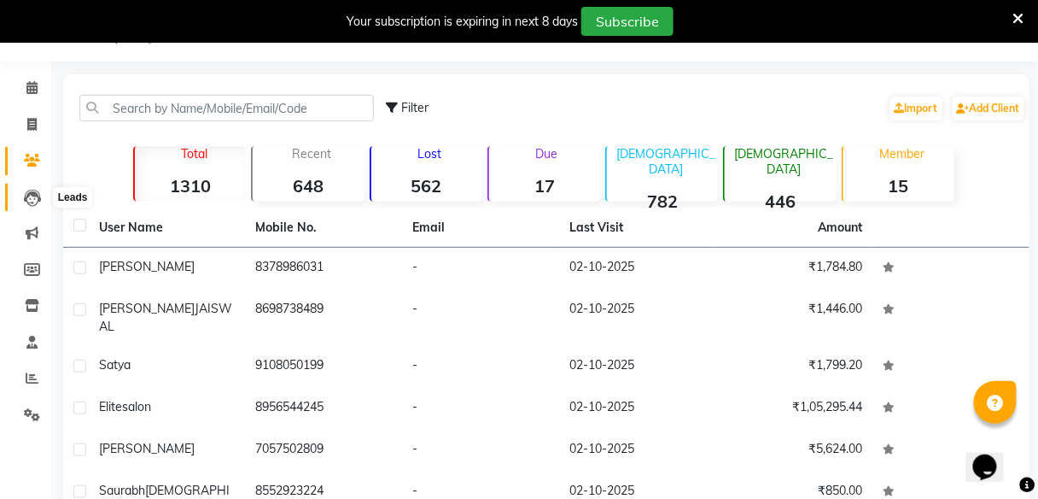
click at [38, 195] on icon at bounding box center [32, 197] width 17 height 17
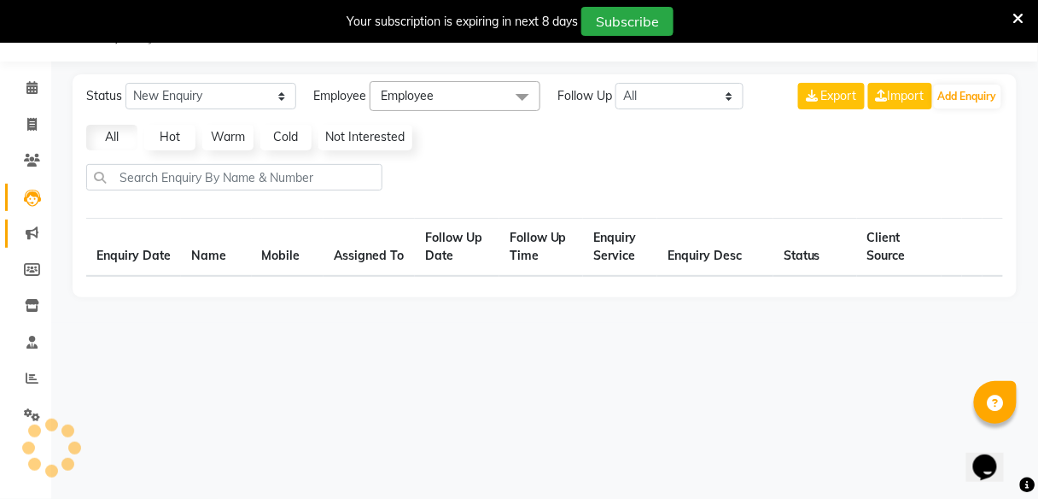
select select "10"
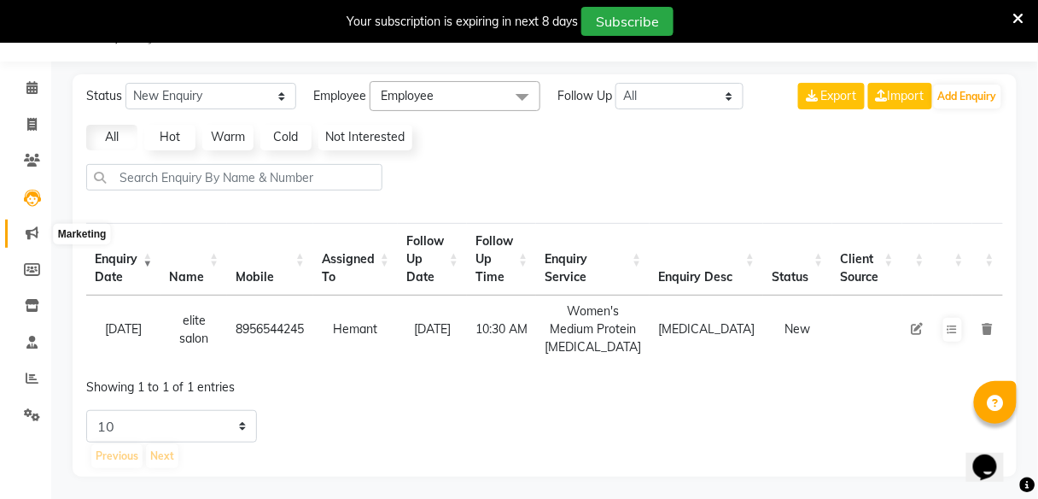
click at [32, 236] on icon at bounding box center [32, 232] width 13 height 13
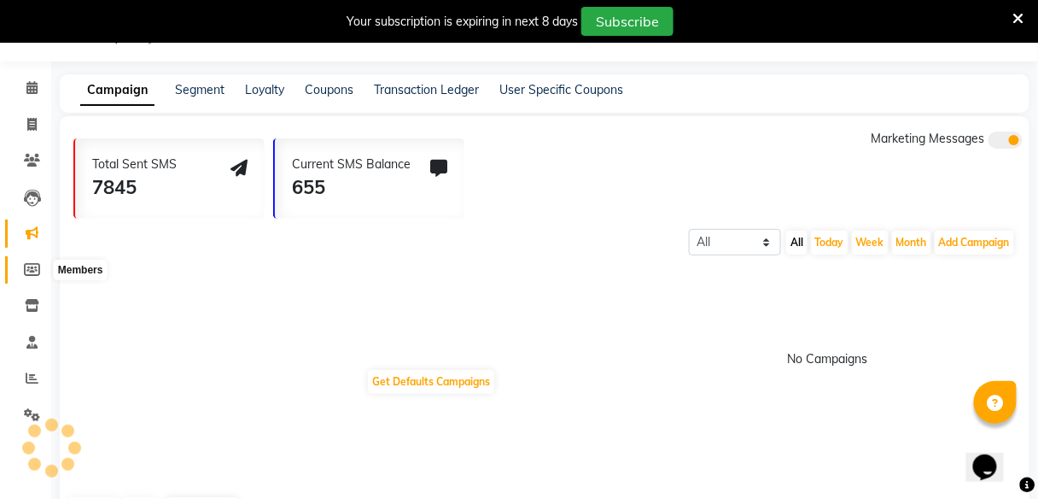
click at [28, 276] on icon at bounding box center [32, 269] width 16 height 13
select select
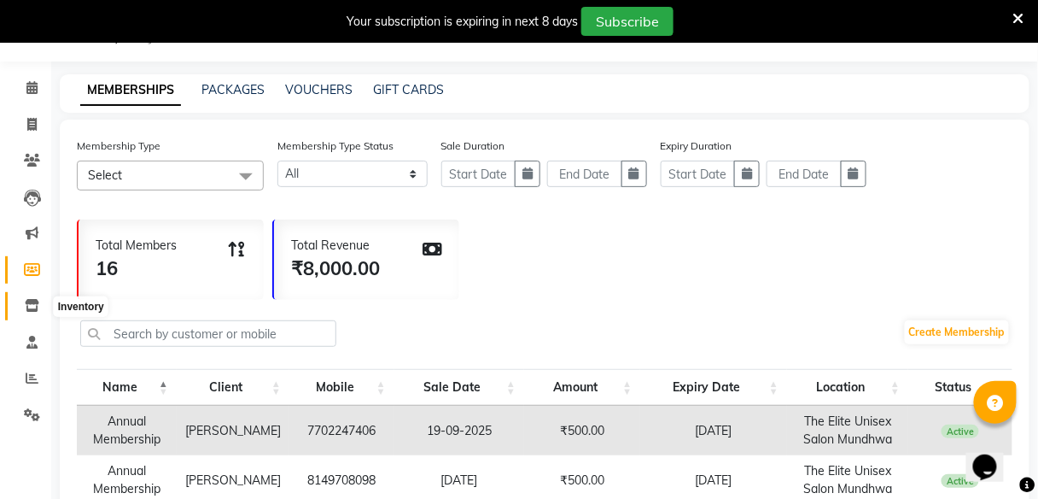
click at [29, 308] on icon at bounding box center [32, 305] width 15 height 13
select select
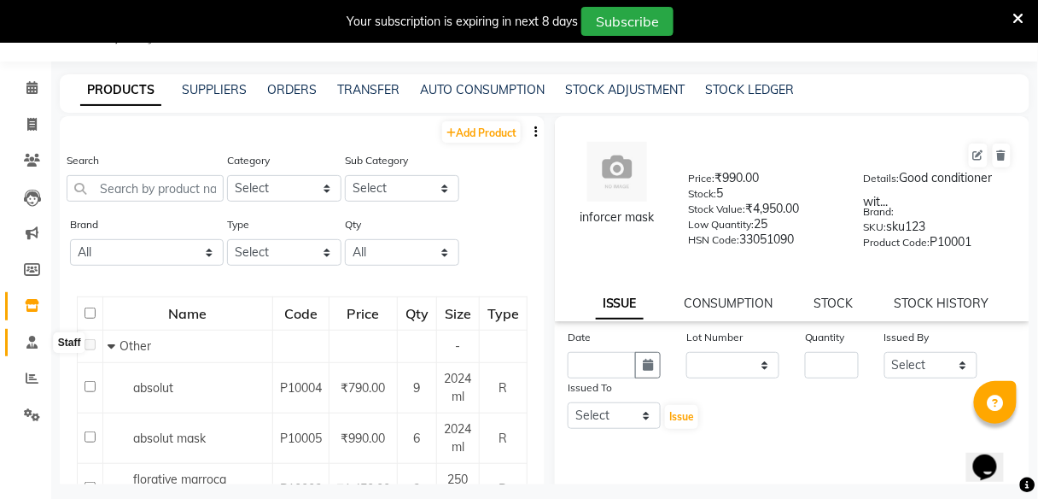
click at [30, 333] on span at bounding box center [32, 343] width 30 height 20
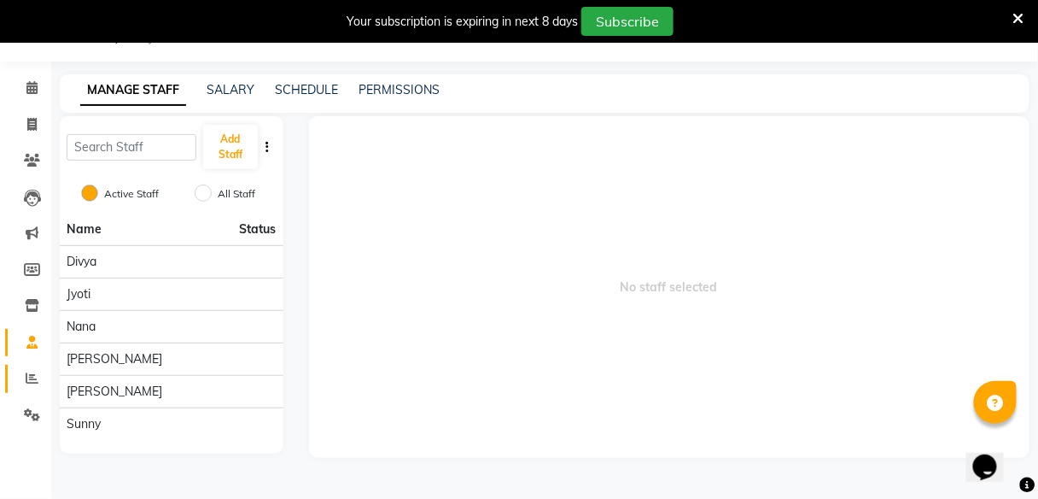
click at [33, 367] on link "Reports" at bounding box center [25, 378] width 41 height 28
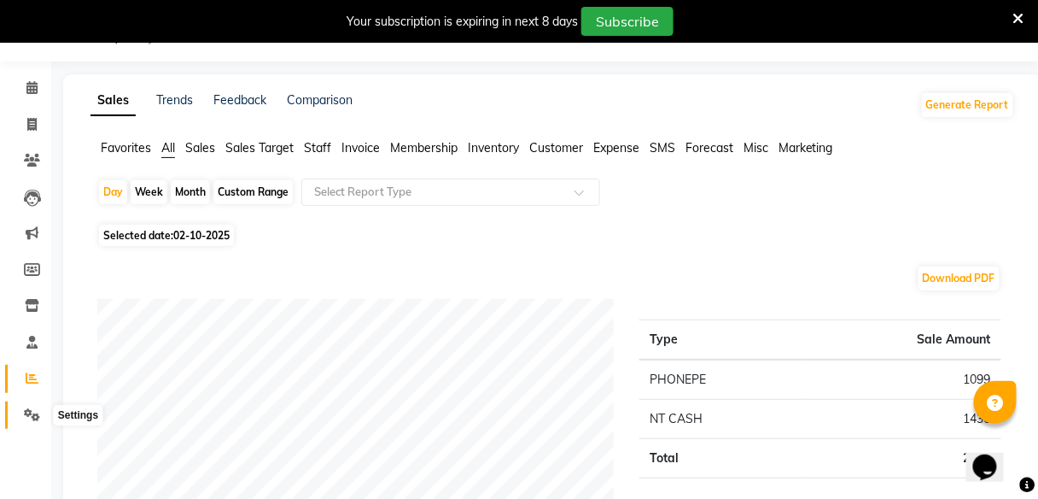
click at [28, 411] on icon at bounding box center [32, 414] width 16 height 13
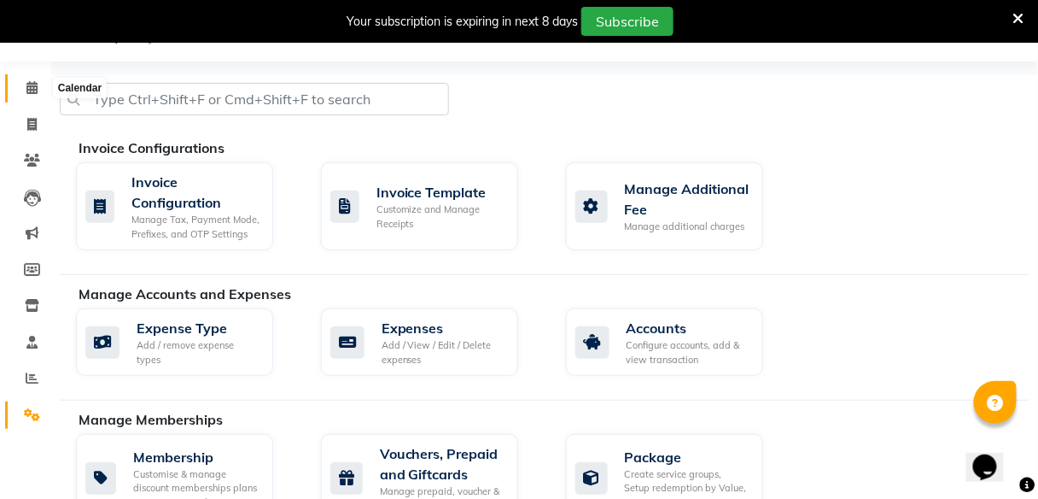
click at [43, 79] on span at bounding box center [32, 89] width 30 height 20
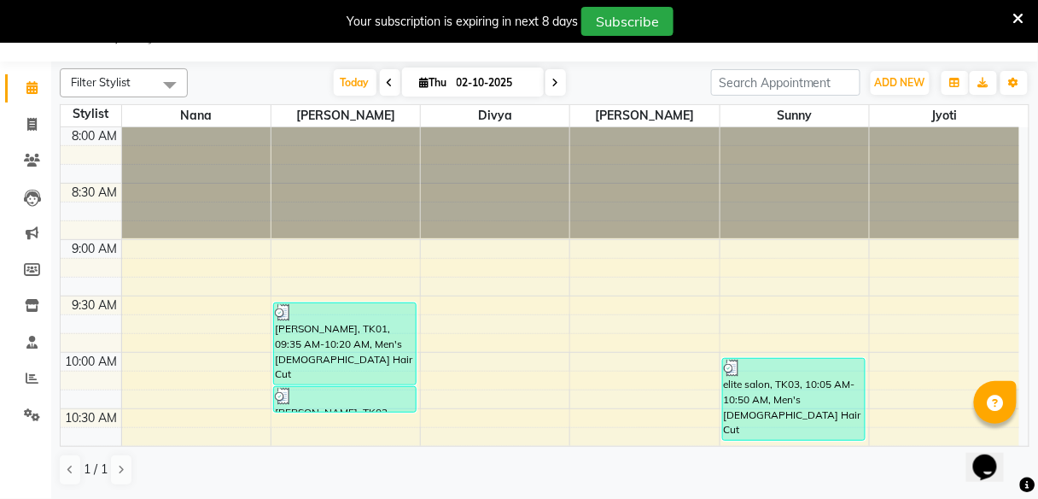
click at [311, 234] on div at bounding box center [345, 182] width 149 height 111
drag, startPoint x: 311, startPoint y: 236, endPoint x: 311, endPoint y: 151, distance: 85.4
drag, startPoint x: 311, startPoint y: 151, endPoint x: 430, endPoint y: 208, distance: 132.5
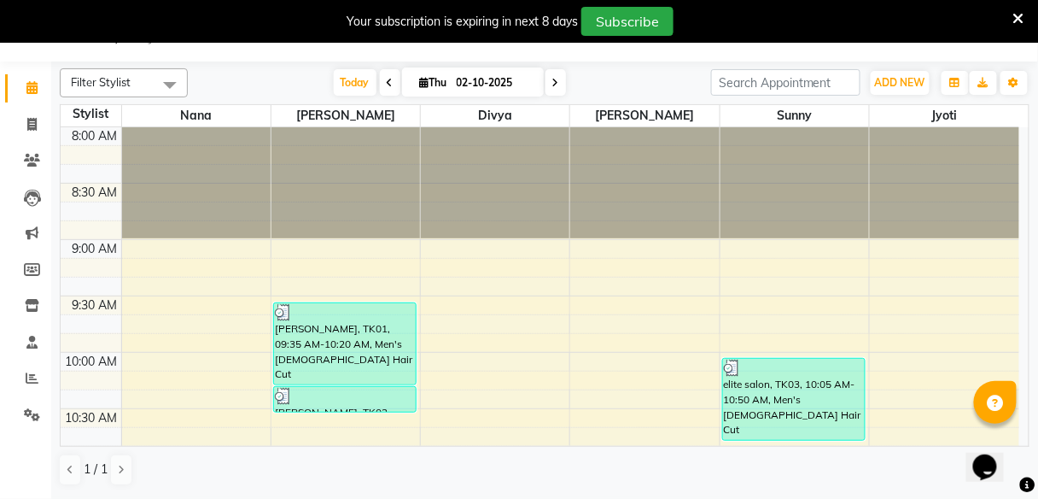
drag, startPoint x: 430, startPoint y: 208, endPoint x: 522, endPoint y: 146, distance: 110.6
click at [522, 146] on div at bounding box center [495, 182] width 149 height 111
drag, startPoint x: 522, startPoint y: 146, endPoint x: 621, endPoint y: 199, distance: 112.3
drag, startPoint x: 621, startPoint y: 199, endPoint x: 703, endPoint y: 149, distance: 96.9
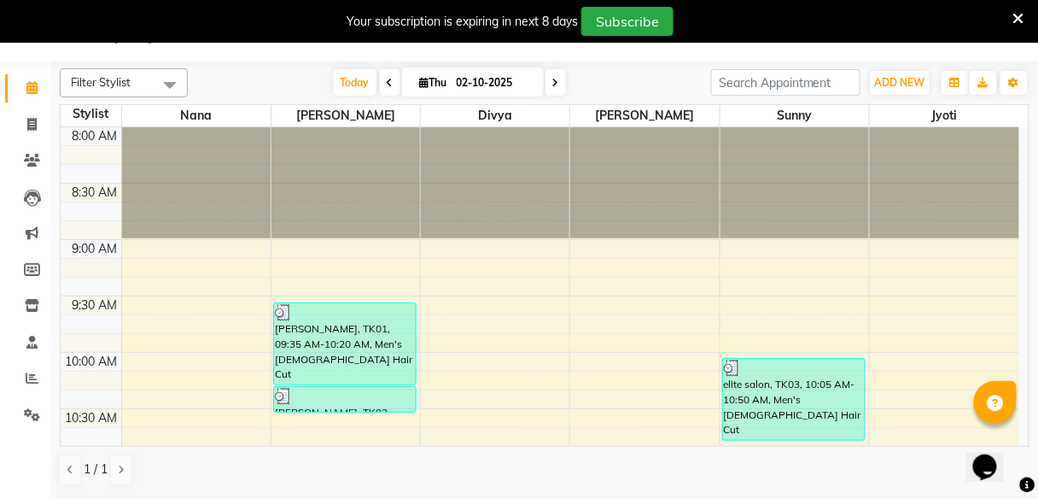
click at [703, 149] on div at bounding box center [644, 182] width 149 height 111
drag, startPoint x: 703, startPoint y: 149, endPoint x: 857, endPoint y: 242, distance: 179.6
drag, startPoint x: 923, startPoint y: 152, endPoint x: 856, endPoint y: 220, distance: 95.4
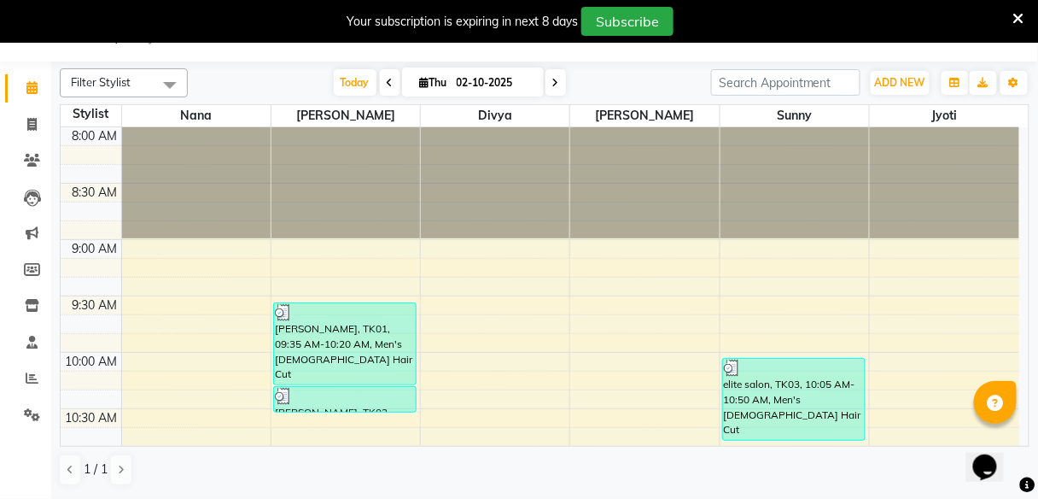
drag, startPoint x: 856, startPoint y: 220, endPoint x: 736, endPoint y: 170, distance: 130.5
click at [736, 170] on div at bounding box center [794, 182] width 149 height 111
drag, startPoint x: 736, startPoint y: 170, endPoint x: 660, endPoint y: 207, distance: 84.7
drag, startPoint x: 660, startPoint y: 207, endPoint x: 607, endPoint y: 141, distance: 85.1
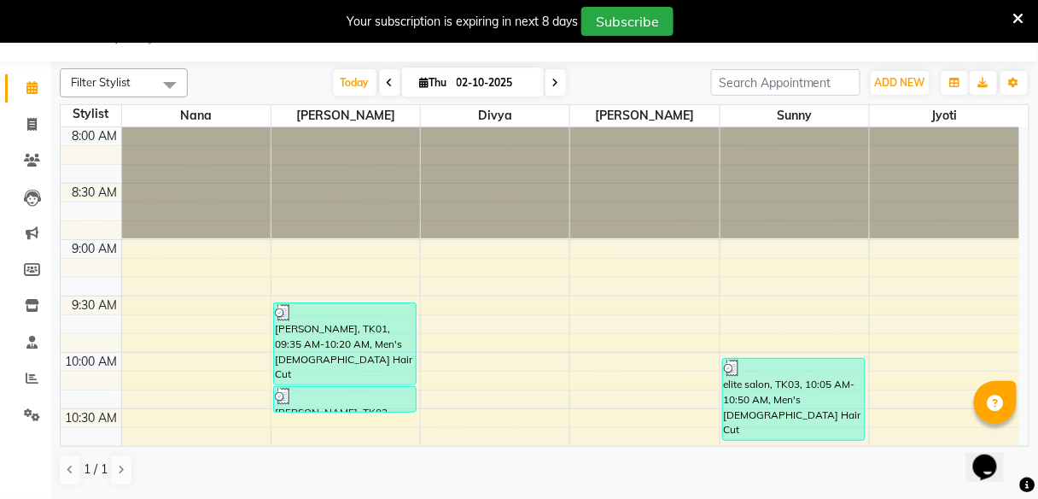
click at [607, 141] on div at bounding box center [644, 182] width 149 height 111
drag, startPoint x: 607, startPoint y: 141, endPoint x: 488, endPoint y: 213, distance: 138.6
drag, startPoint x: 488, startPoint y: 213, endPoint x: 361, endPoint y: 147, distance: 143.2
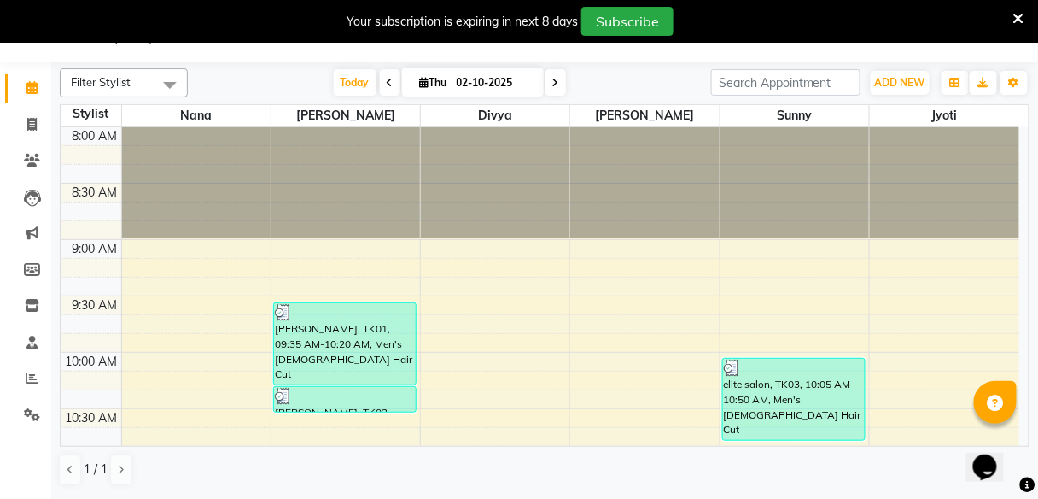
drag, startPoint x: 356, startPoint y: 137, endPoint x: 274, endPoint y: 232, distance: 125.3
click at [274, 232] on div at bounding box center [345, 182] width 149 height 111
drag, startPoint x: 274, startPoint y: 232, endPoint x: 170, endPoint y: 170, distance: 121.4
drag, startPoint x: 121, startPoint y: 125, endPoint x: 271, endPoint y: 240, distance: 188.8
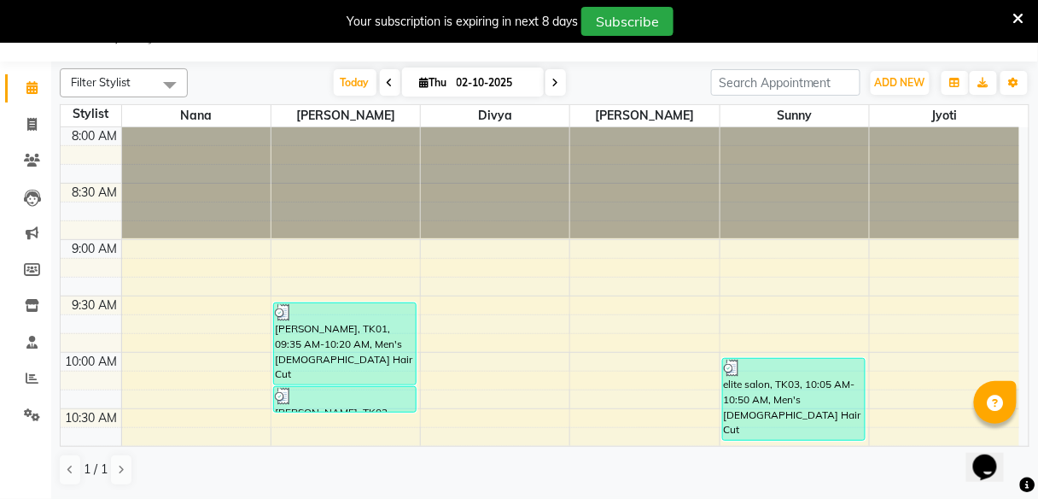
drag, startPoint x: 274, startPoint y: 232, endPoint x: 423, endPoint y: 129, distance: 180.9
drag, startPoint x: 423, startPoint y: 129, endPoint x: 570, endPoint y: 236, distance: 182.2
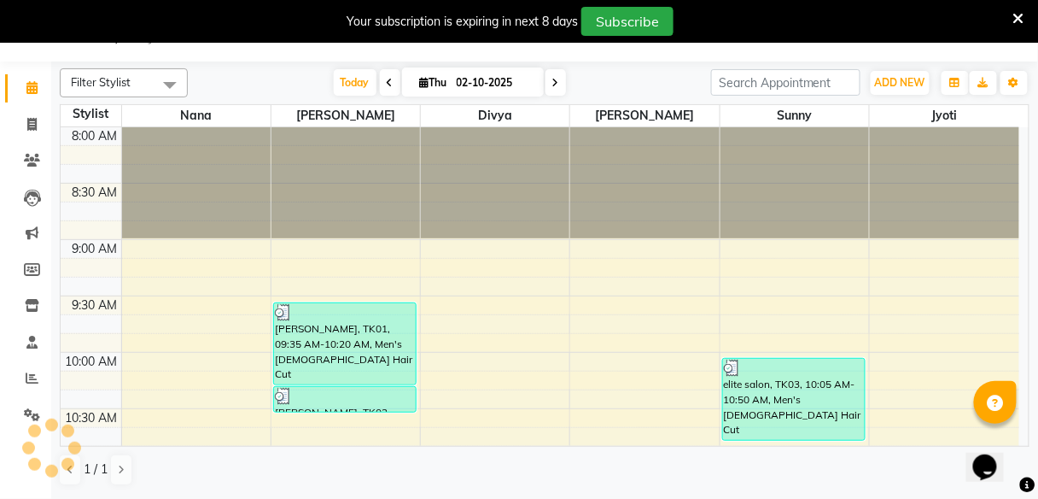
drag, startPoint x: 720, startPoint y: 127, endPoint x: 823, endPoint y: 219, distance: 138.4
click at [823, 219] on div at bounding box center [794, 182] width 149 height 111
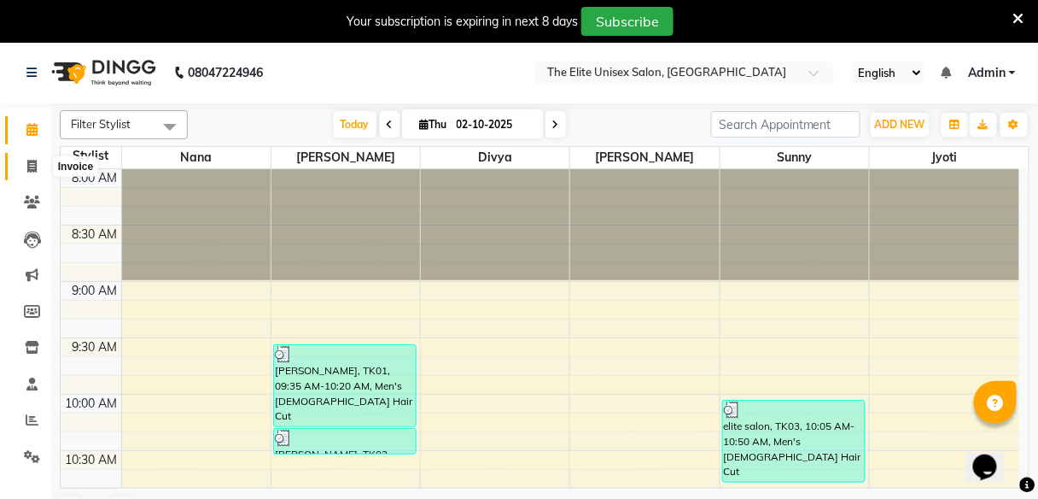
click at [30, 162] on icon at bounding box center [31, 166] width 9 height 13
select select "service"
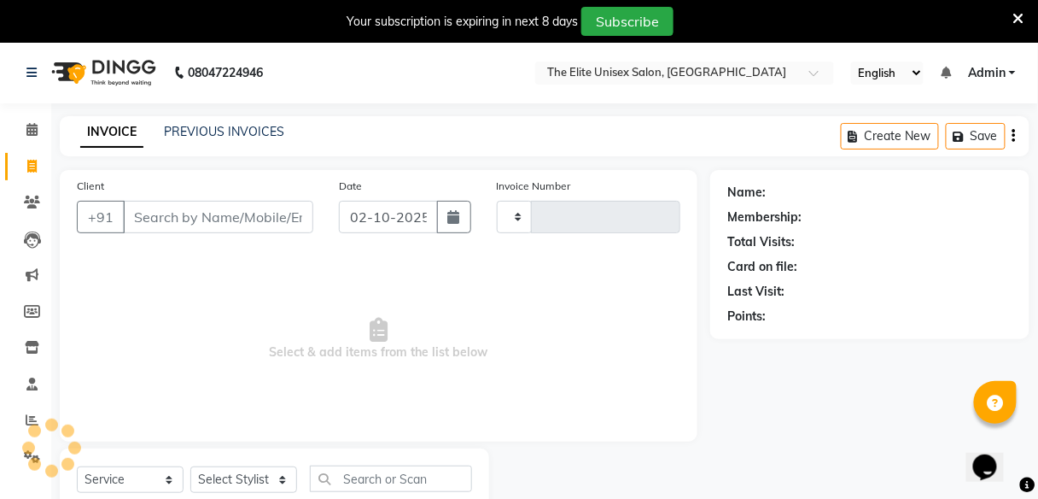
type input "2764"
select select "7086"
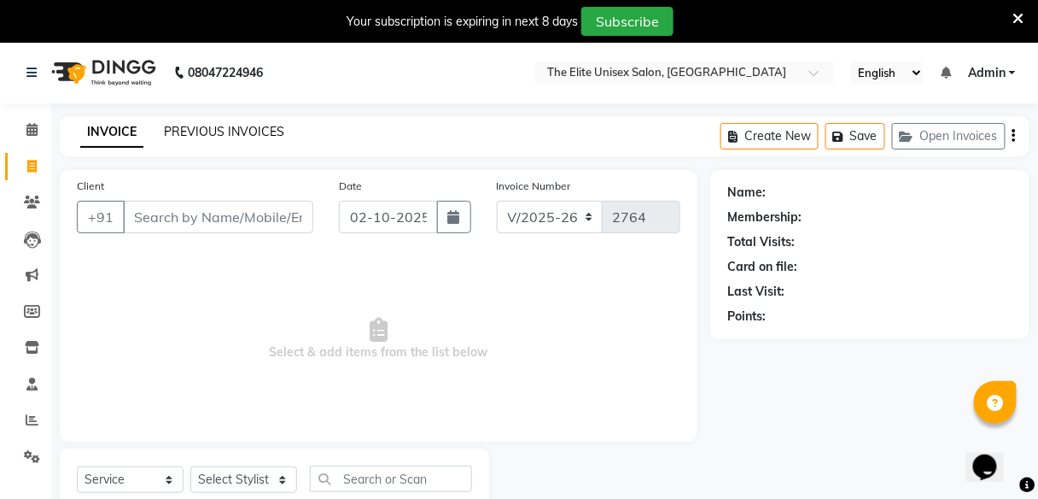
click at [227, 125] on link "PREVIOUS INVOICES" at bounding box center [224, 131] width 120 height 15
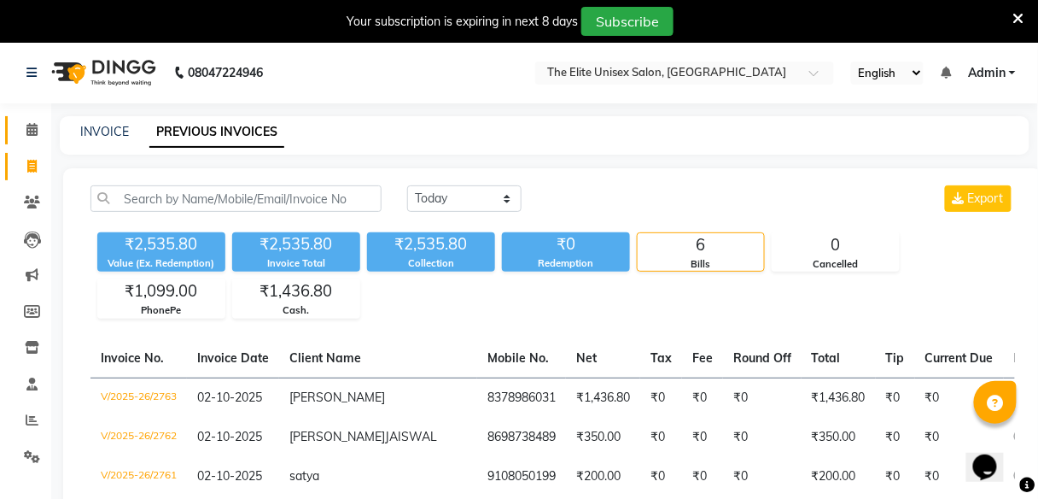
click at [26, 128] on icon at bounding box center [31, 129] width 11 height 13
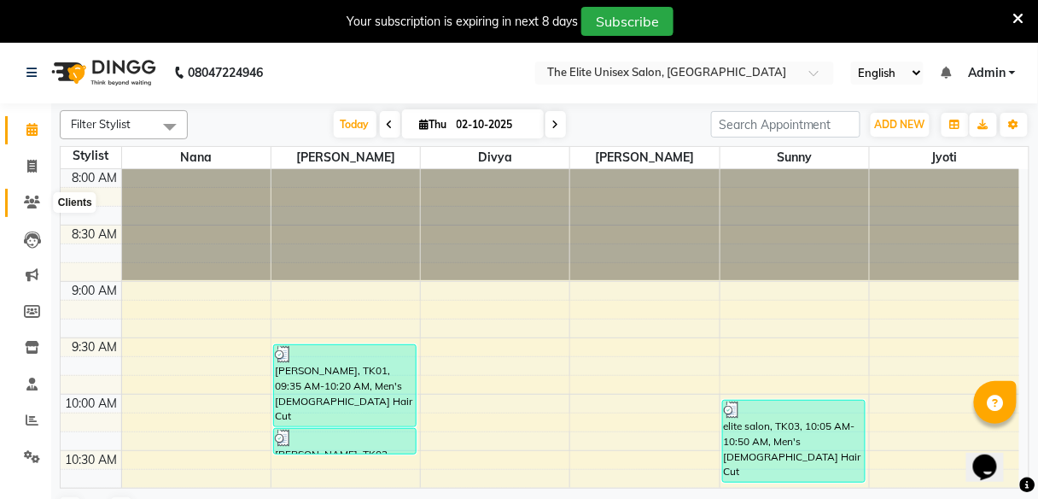
click at [33, 193] on span at bounding box center [32, 203] width 30 height 20
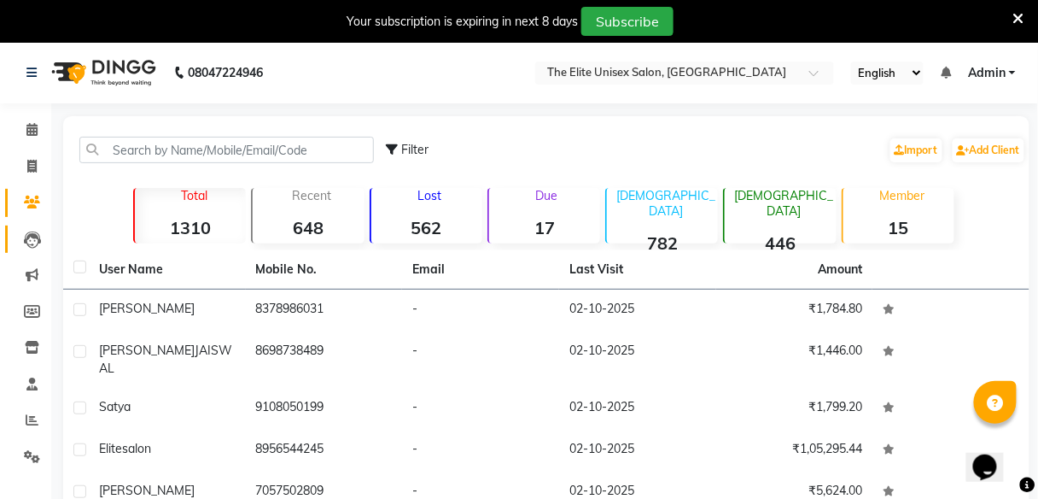
click at [35, 249] on link "Leads" at bounding box center [25, 239] width 41 height 28
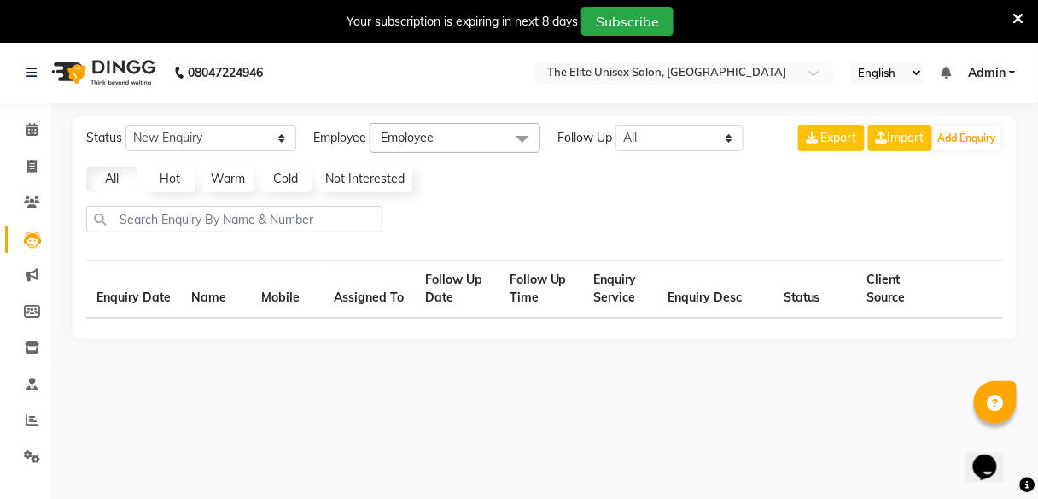
select select "10"
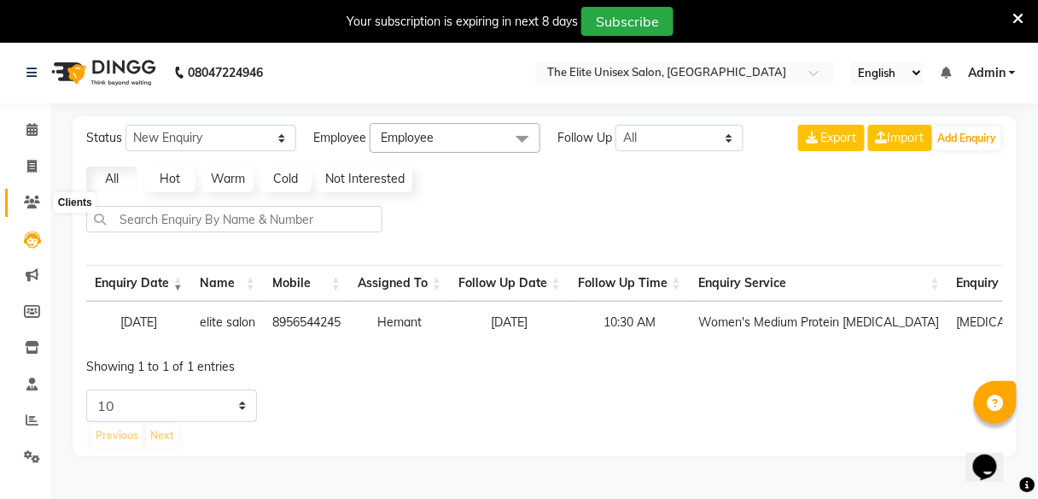
click at [24, 209] on span at bounding box center [32, 203] width 30 height 20
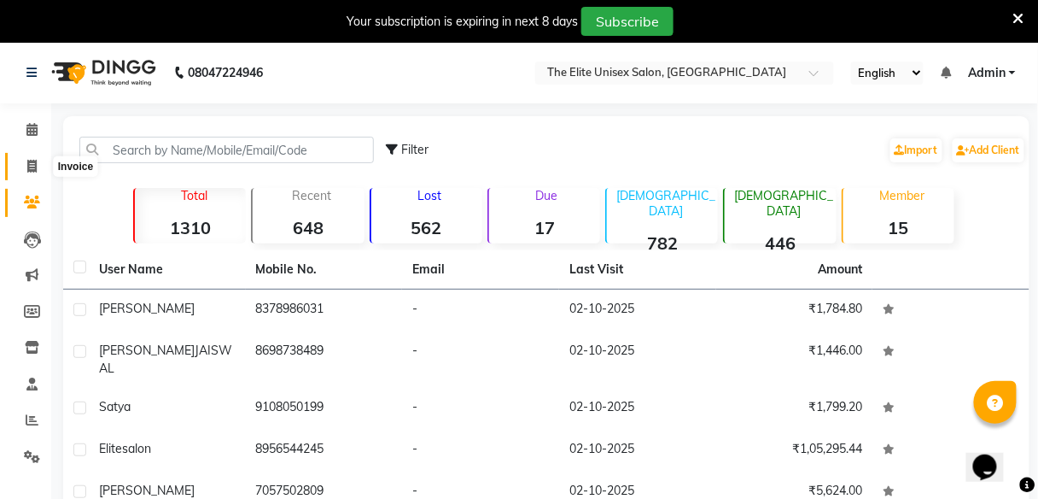
click at [25, 162] on span at bounding box center [32, 167] width 30 height 20
select select "service"
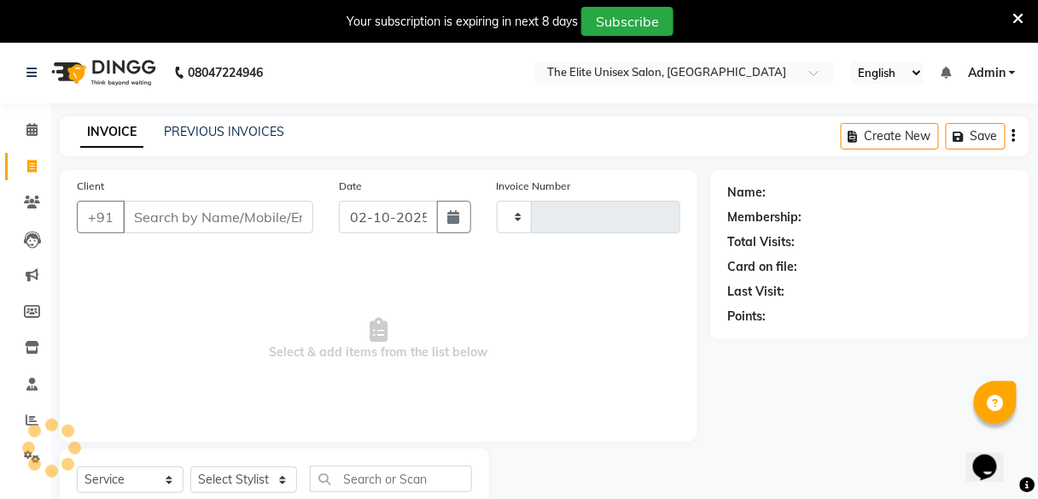
scroll to position [55, 0]
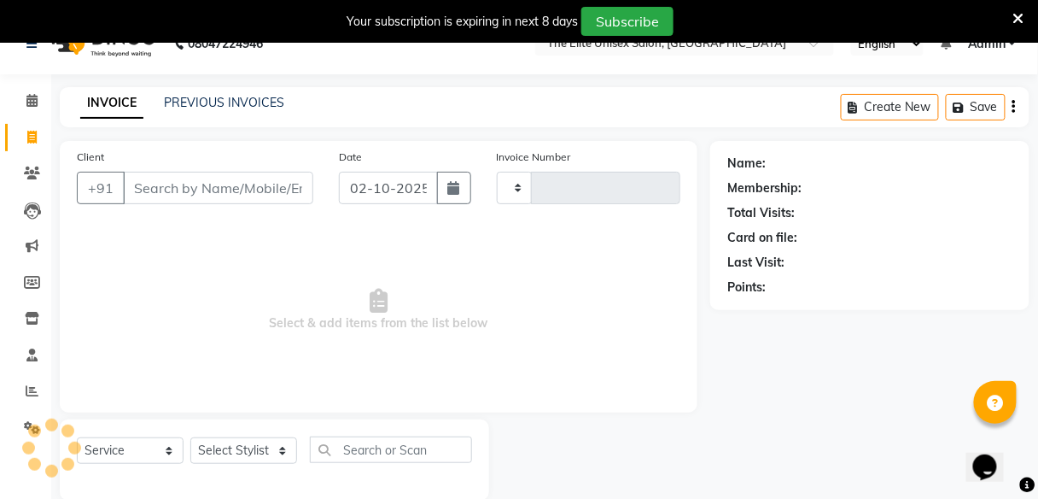
type input "2764"
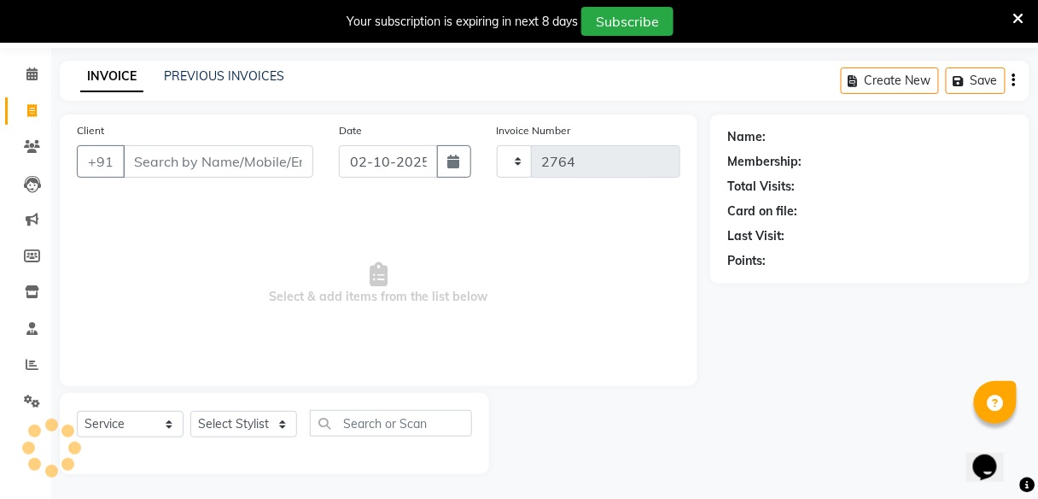
select select "7086"
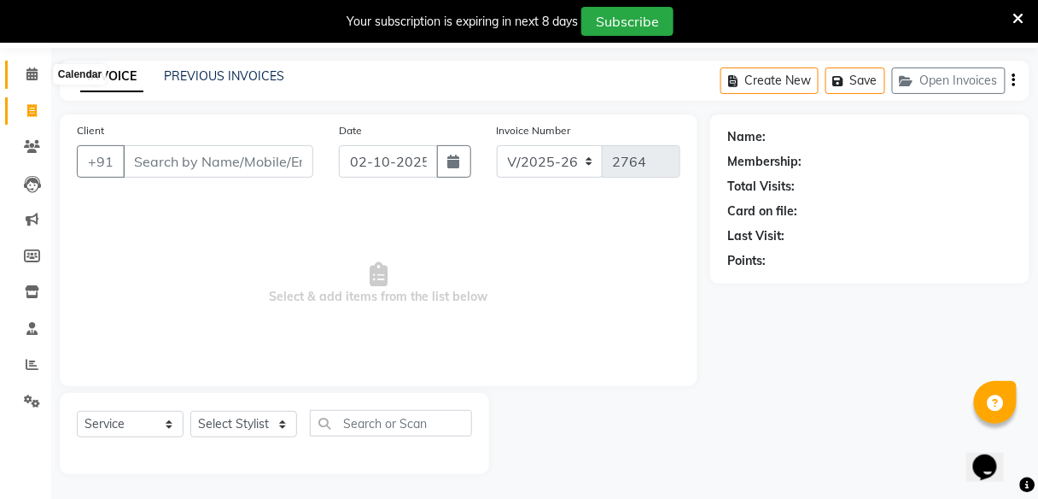
click at [33, 65] on span at bounding box center [32, 75] width 30 height 20
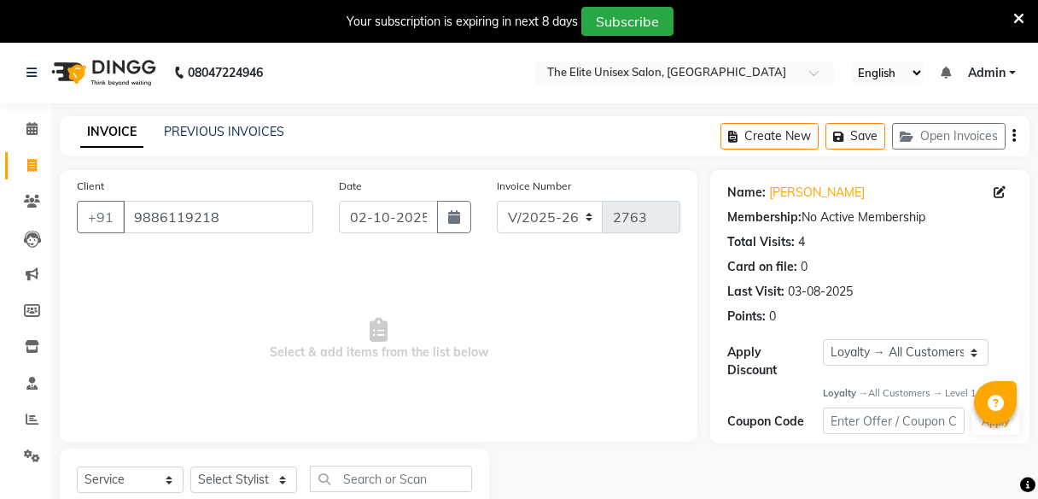
select select "7086"
select select "service"
select select "1: Object"
